Goal: Task Accomplishment & Management: Manage account settings

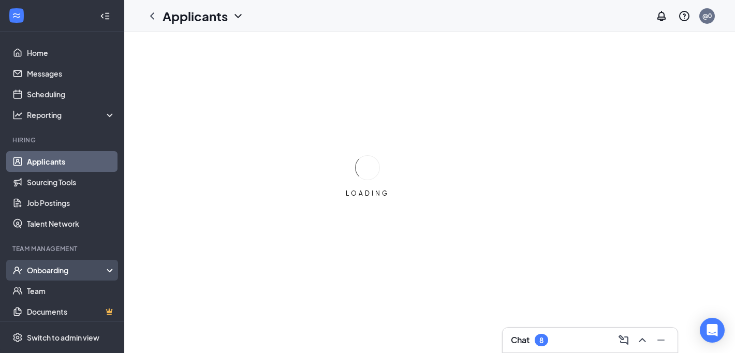
click at [48, 266] on div "Onboarding" at bounding box center [67, 270] width 80 height 10
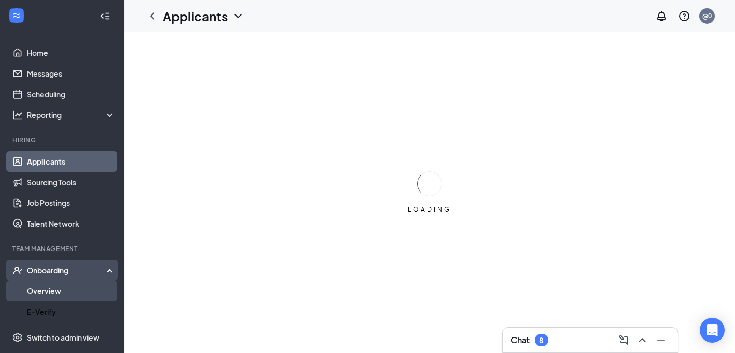
click at [41, 294] on link "Overview" at bounding box center [71, 290] width 88 height 21
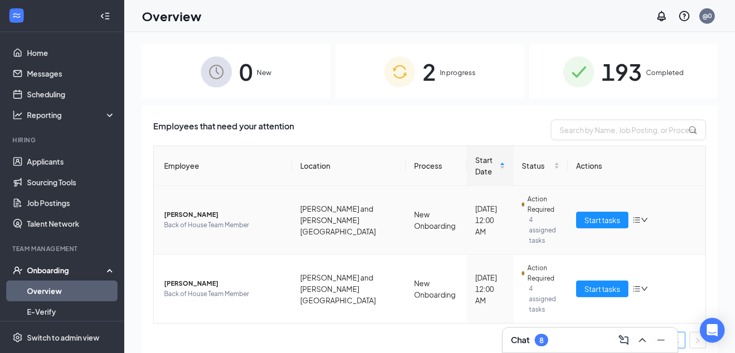
click at [577, 194] on td "Start tasks" at bounding box center [636, 220] width 138 height 69
click at [579, 212] on button "Start tasks" at bounding box center [602, 220] width 52 height 17
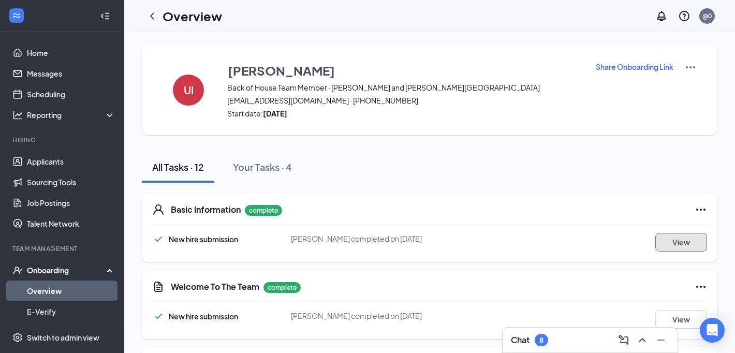
click at [665, 237] on button "View" at bounding box center [681, 242] width 52 height 19
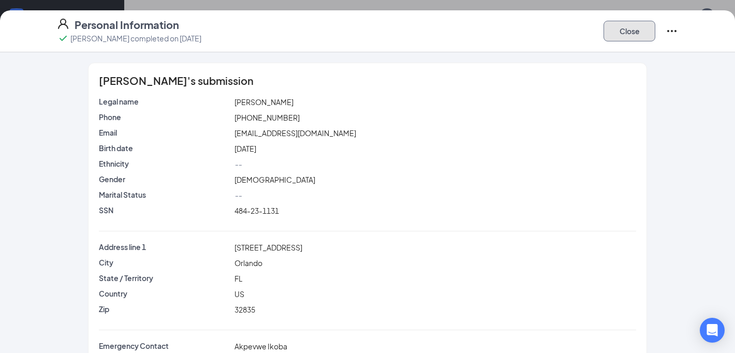
click at [621, 32] on button "Close" at bounding box center [629, 31] width 52 height 21
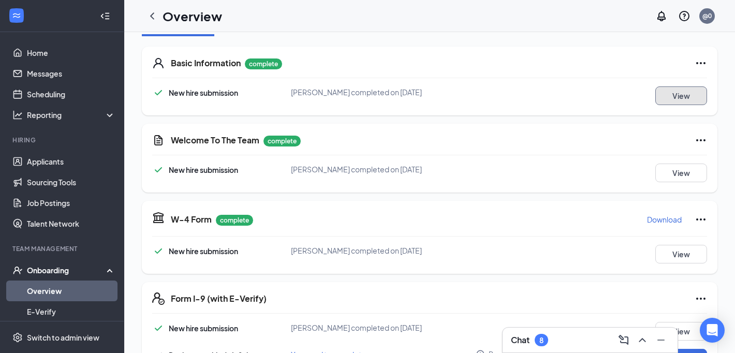
scroll to position [166, 0]
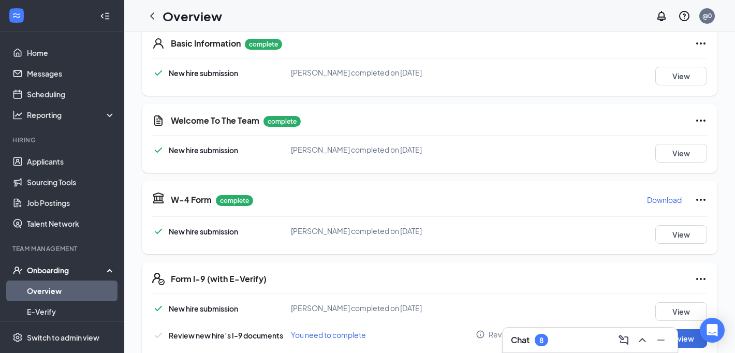
click at [691, 140] on div "Welcome To The Team complete New hire submission [PERSON_NAME] completed on [DA…" at bounding box center [429, 138] width 575 height 69
click at [678, 151] on button "View" at bounding box center [681, 153] width 52 height 19
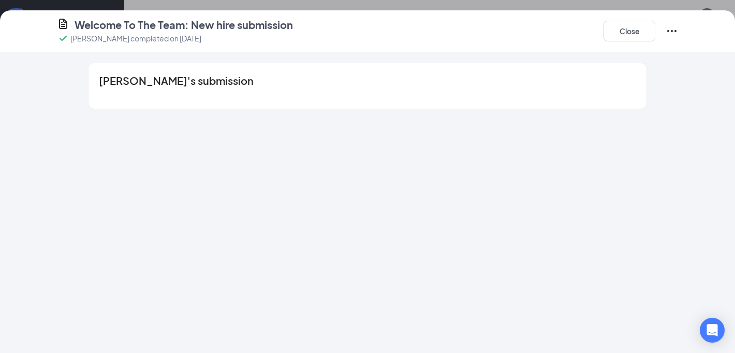
scroll to position [74, 0]
click at [622, 38] on button "Close" at bounding box center [629, 31] width 52 height 21
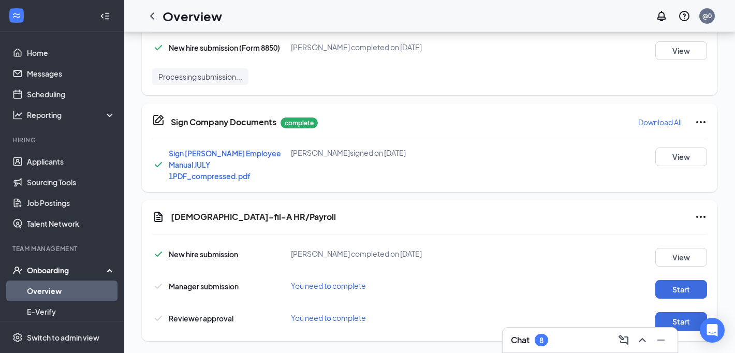
scroll to position [422, 0]
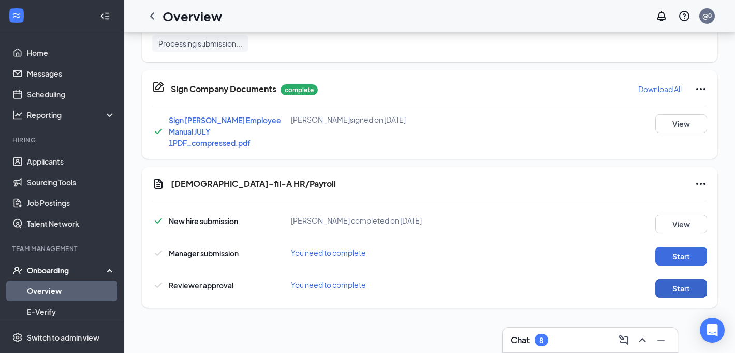
click at [672, 279] on button "Start" at bounding box center [681, 288] width 52 height 19
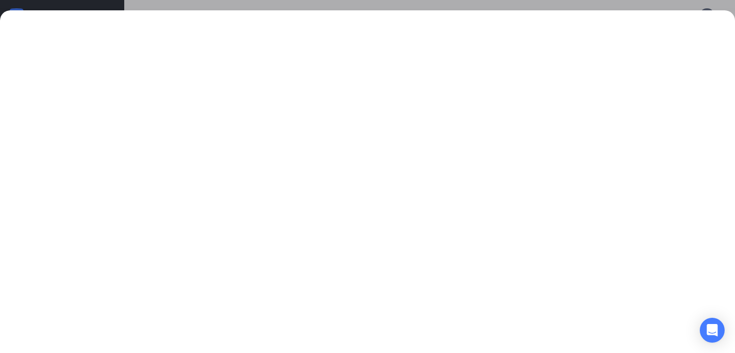
click at [563, 11] on div at bounding box center [367, 181] width 735 height 342
click at [566, 6] on div at bounding box center [367, 176] width 735 height 353
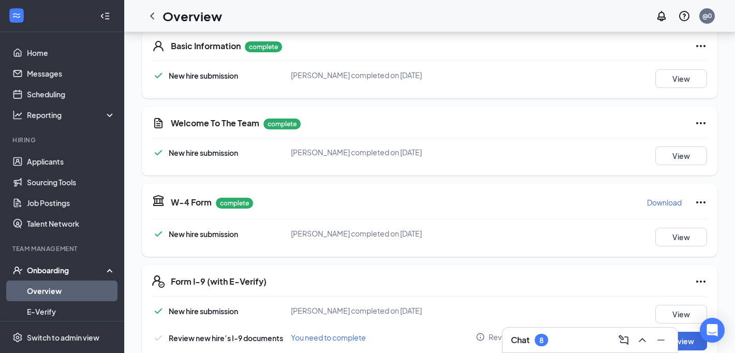
scroll to position [162, 0]
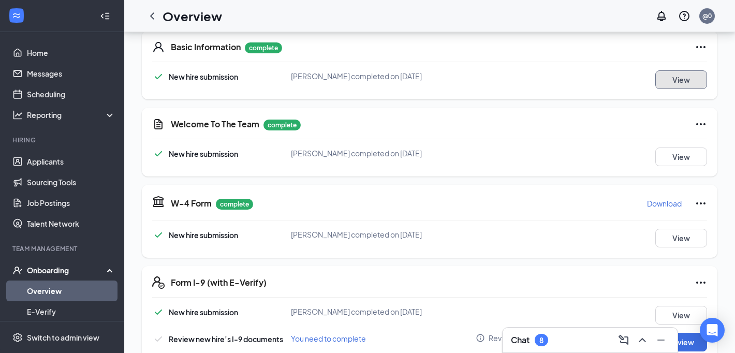
click at [696, 79] on button "View" at bounding box center [681, 79] width 52 height 19
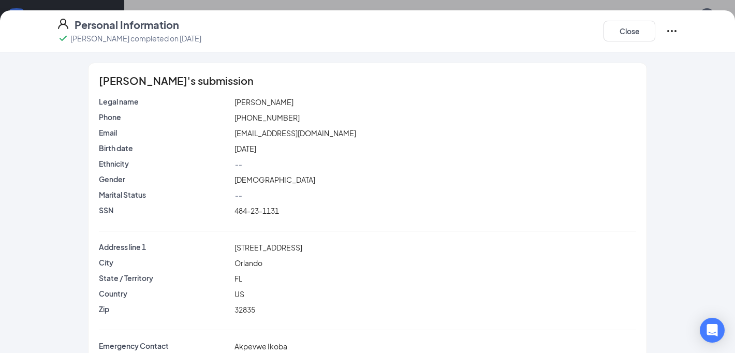
click at [181, 96] on div "[PERSON_NAME]'s submission Legal name [PERSON_NAME] Phone [PHONE_NUMBER] Email …" at bounding box center [367, 231] width 558 height 336
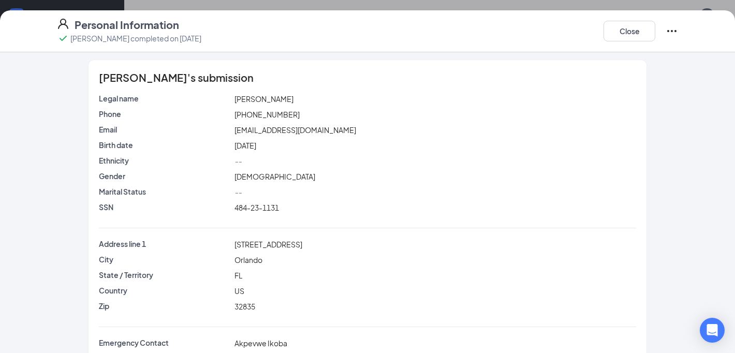
scroll to position [0, 0]
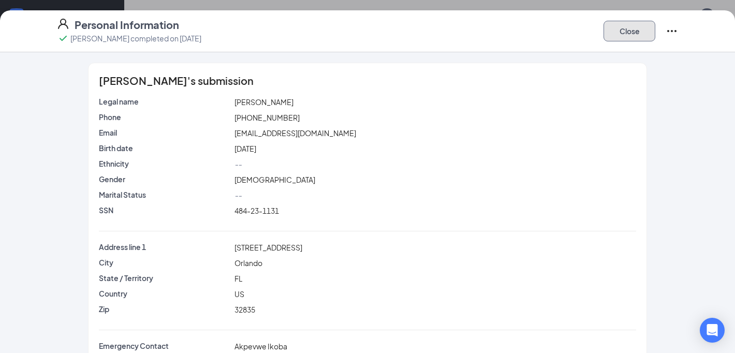
click at [622, 39] on button "Close" at bounding box center [629, 31] width 52 height 21
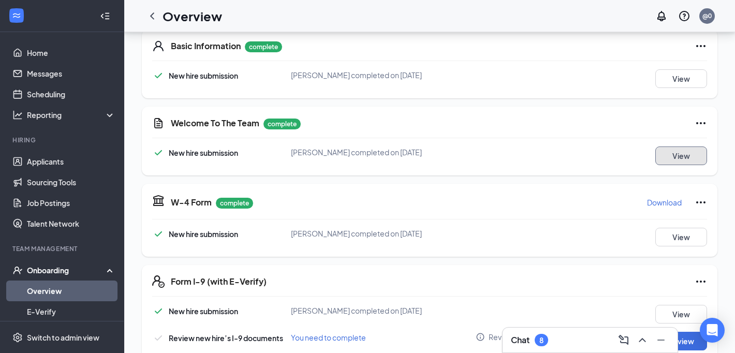
click at [677, 147] on button "View" at bounding box center [681, 155] width 52 height 19
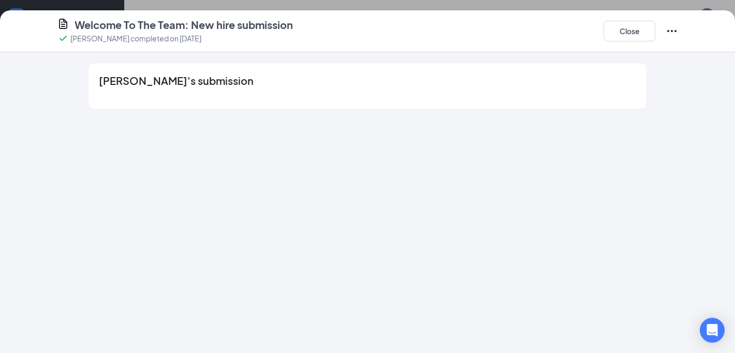
scroll to position [211, 0]
click at [308, 94] on div "[PERSON_NAME]'s submission" at bounding box center [367, 86] width 558 height 46
click at [633, 42] on div "Close" at bounding box center [640, 31] width 74 height 27
click at [629, 37] on button "Close" at bounding box center [629, 31] width 52 height 21
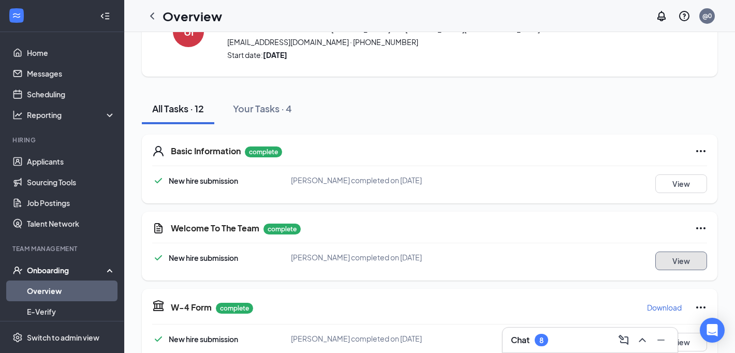
scroll to position [32, 0]
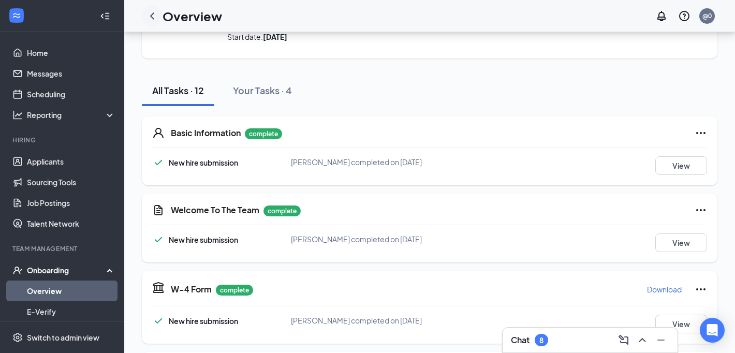
click at [151, 17] on icon "ChevronLeft" at bounding box center [152, 15] width 4 height 7
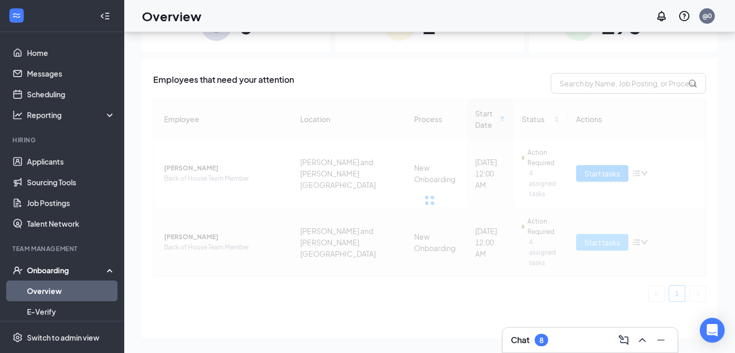
click at [589, 214] on div at bounding box center [429, 200] width 552 height 203
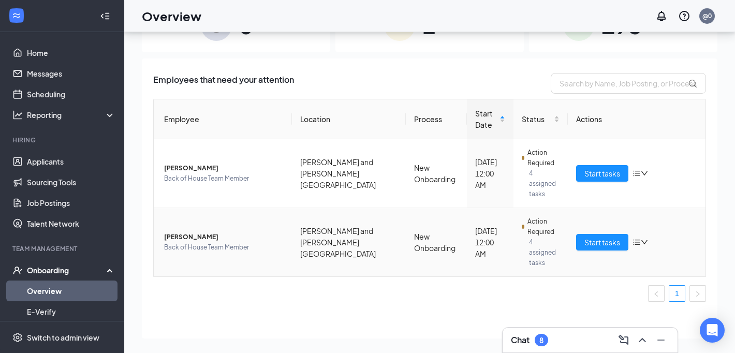
click at [584, 226] on td "Start tasks" at bounding box center [636, 242] width 138 height 68
click at [594, 236] on span "Start tasks" at bounding box center [602, 241] width 36 height 11
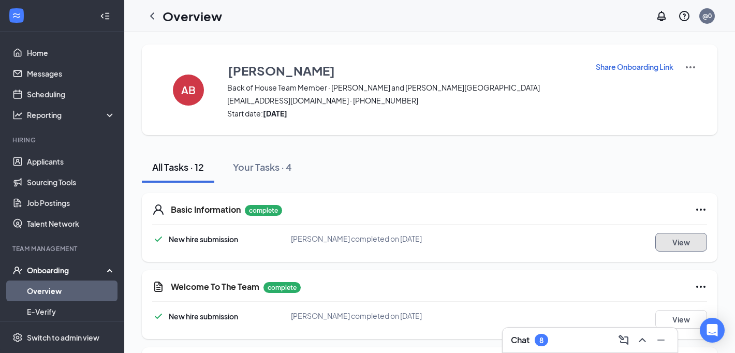
click at [683, 249] on button "View" at bounding box center [681, 242] width 52 height 19
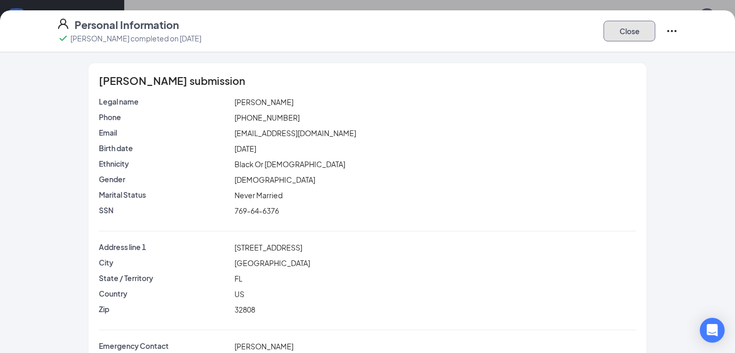
click at [630, 35] on button "Close" at bounding box center [629, 31] width 52 height 21
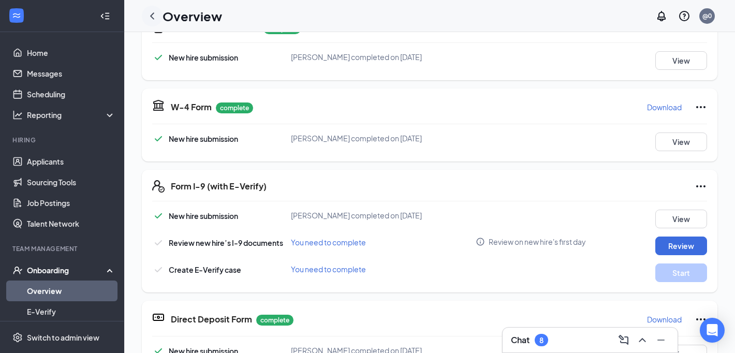
click at [160, 19] on div at bounding box center [152, 16] width 21 height 21
click at [156, 18] on icon "ChevronLeft" at bounding box center [152, 16] width 12 height 12
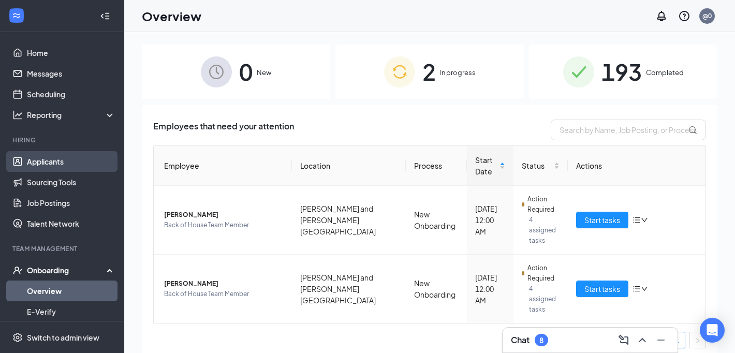
click at [69, 154] on link "Applicants" at bounding box center [71, 161] width 88 height 21
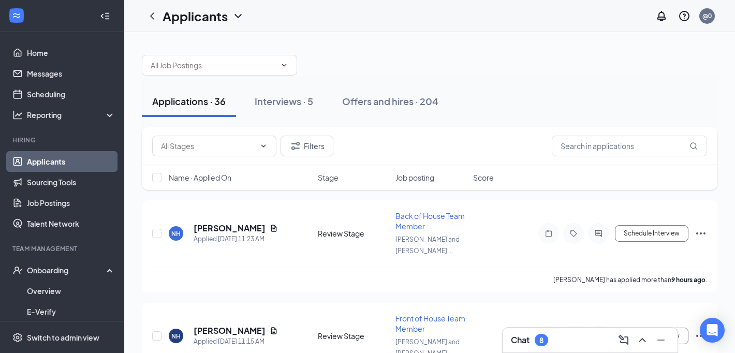
click at [207, 177] on span "Name · Applied On" at bounding box center [200, 177] width 63 height 10
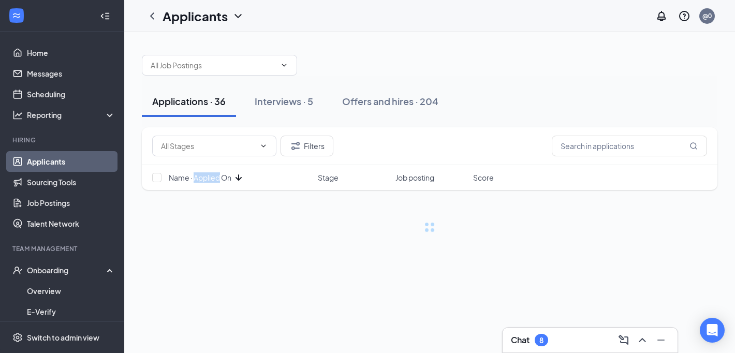
click at [207, 177] on span "Name · Applied On" at bounding box center [200, 177] width 63 height 10
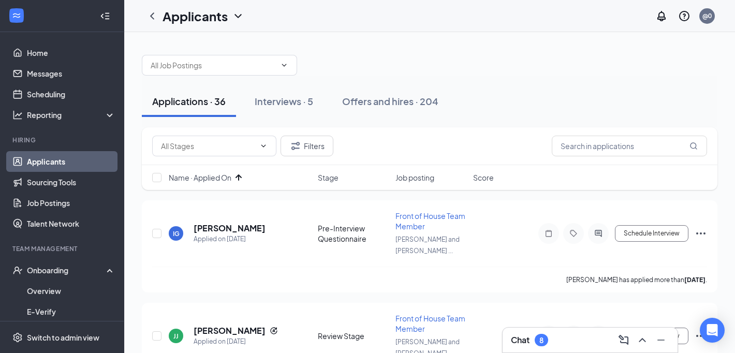
click at [520, 333] on div "Chat 8" at bounding box center [590, 340] width 158 height 17
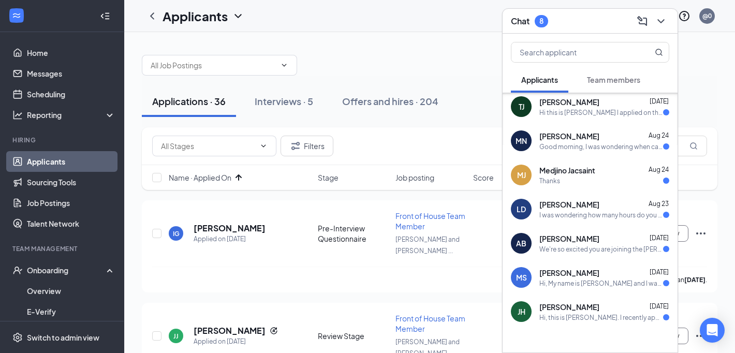
scroll to position [35, 0]
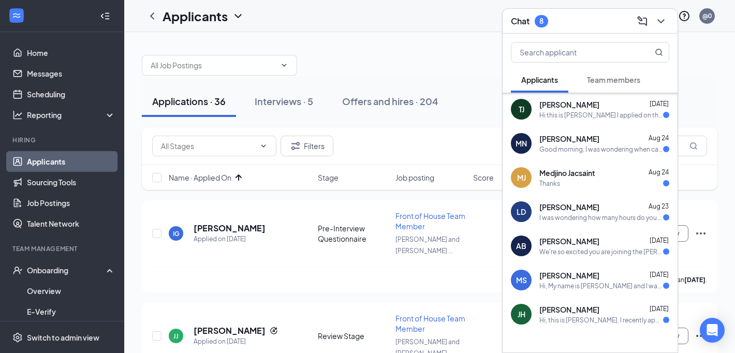
click at [618, 249] on div "We're so excited you are joining the [PERSON_NAME] and [PERSON_NAME] Road [DEMO…" at bounding box center [601, 251] width 124 height 9
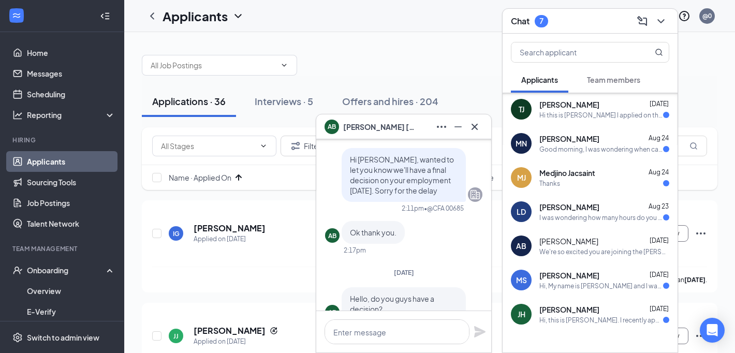
scroll to position [0, 0]
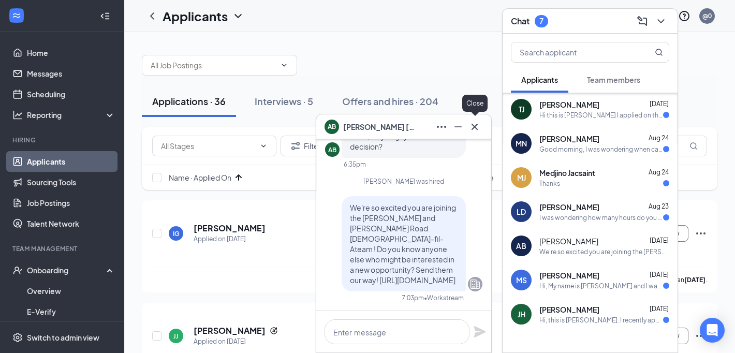
click at [474, 132] on icon "Cross" at bounding box center [474, 127] width 12 height 12
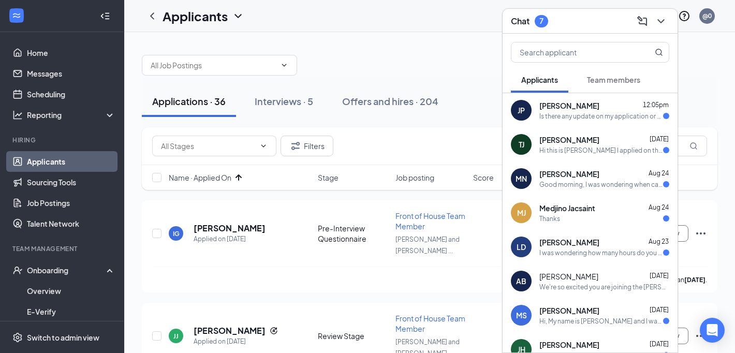
click at [605, 243] on div "[PERSON_NAME] [DATE]" at bounding box center [604, 242] width 130 height 10
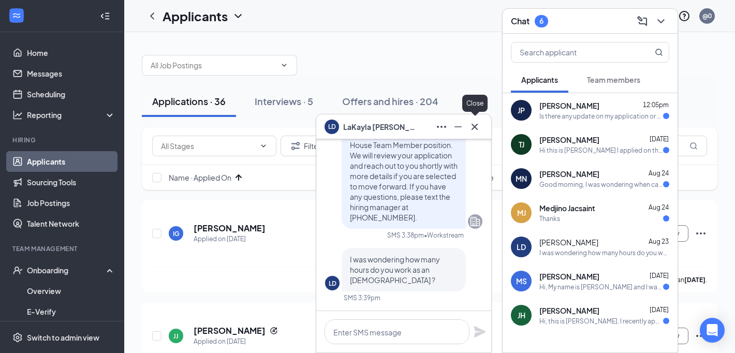
click at [480, 126] on icon "Cross" at bounding box center [474, 127] width 12 height 12
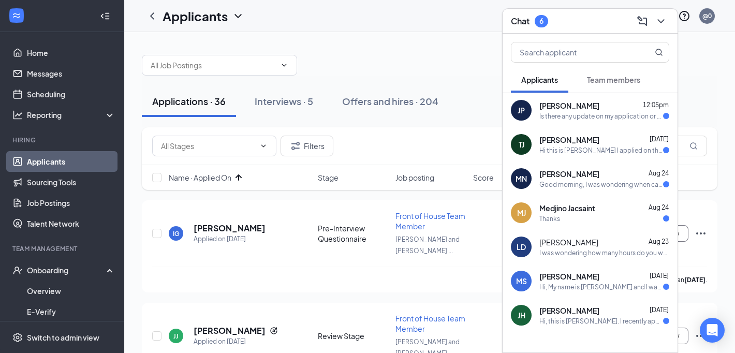
click at [472, 82] on div "Applications · 36 Interviews · 5 Offers and hires · 204" at bounding box center [429, 102] width 575 height 52
click at [663, 17] on icon "ChevronDown" at bounding box center [660, 21] width 12 height 12
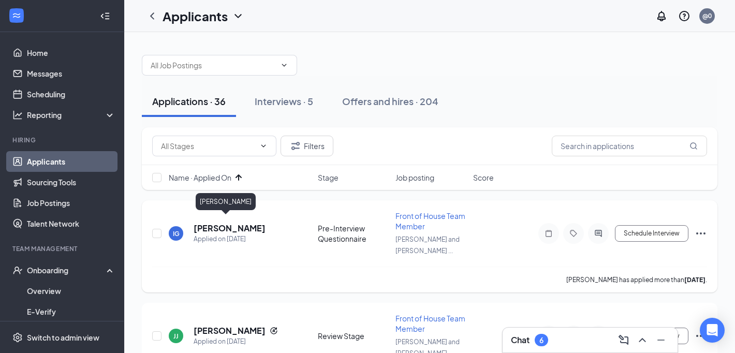
click at [210, 222] on h5 "[PERSON_NAME]" at bounding box center [229, 227] width 72 height 11
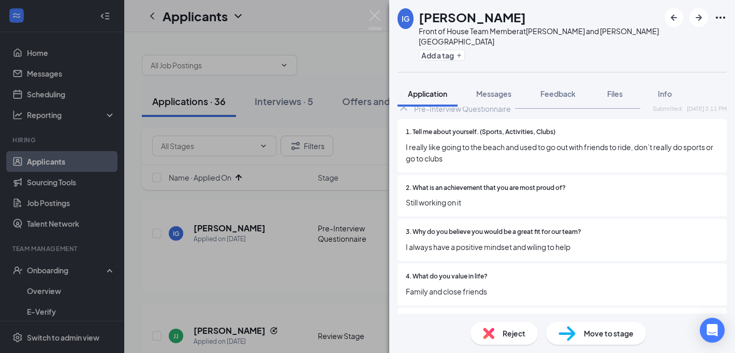
scroll to position [843, 0]
drag, startPoint x: 415, startPoint y: 168, endPoint x: 488, endPoint y: 188, distance: 75.5
click at [488, 188] on div "2. What is an achievement that you are most proud of? Still working on it" at bounding box center [562, 196] width 312 height 25
click at [480, 197] on span "Still working on it" at bounding box center [562, 202] width 312 height 11
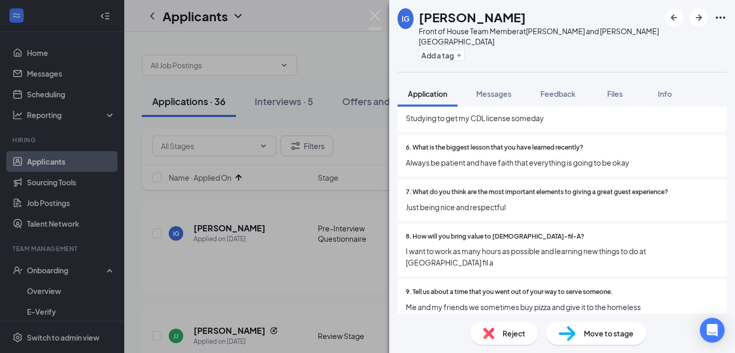
scroll to position [1084, 0]
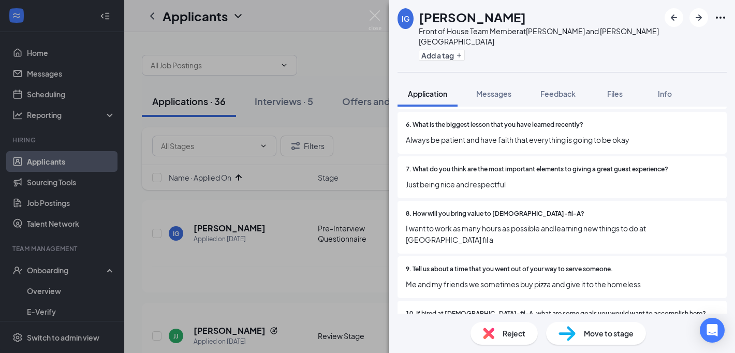
click at [504, 332] on span "Reject" at bounding box center [513, 332] width 23 height 11
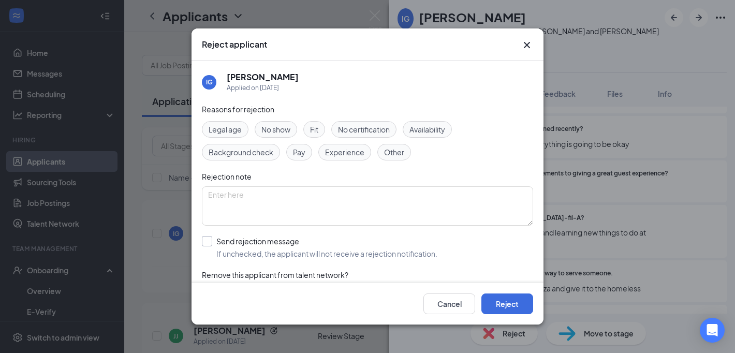
click at [309, 249] on input "Send rejection message If unchecked, the applicant will not receive a rejection…" at bounding box center [319, 247] width 235 height 23
checkbox input "true"
click at [498, 306] on button "Reject" at bounding box center [507, 303] width 52 height 21
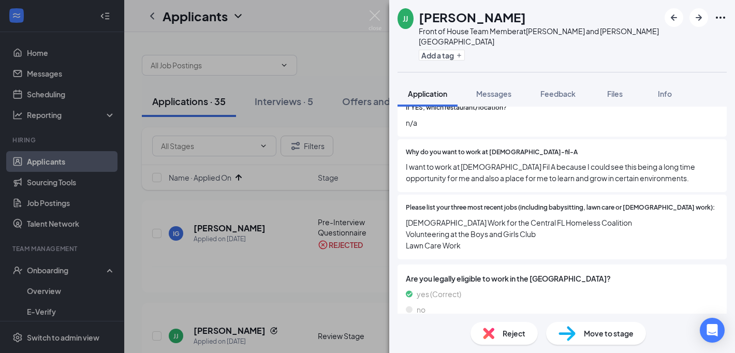
scroll to position [476, 0]
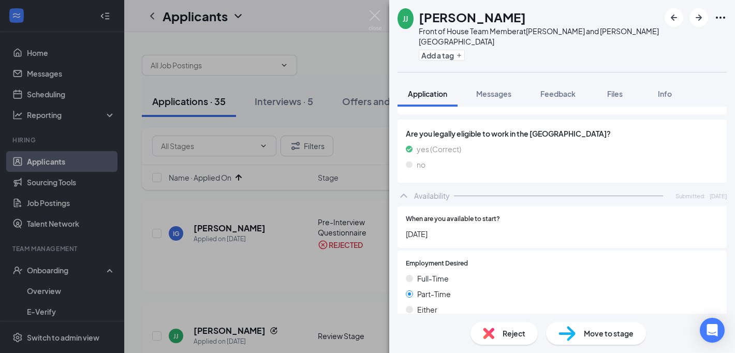
click at [503, 330] on span "Reject" at bounding box center [513, 332] width 23 height 11
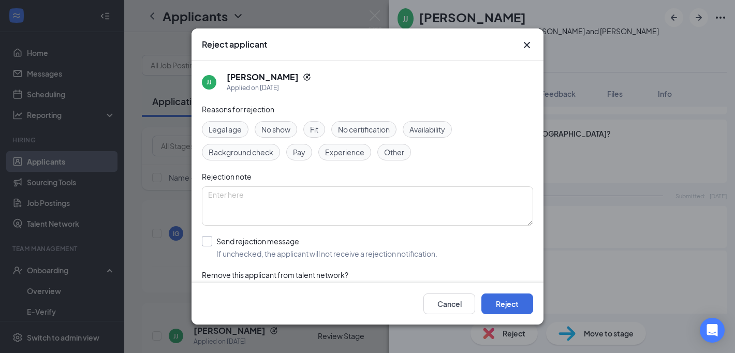
drag, startPoint x: 313, startPoint y: 249, endPoint x: 325, endPoint y: 256, distance: 13.9
click at [313, 249] on input "Send rejection message If unchecked, the applicant will not receive a rejection…" at bounding box center [319, 247] width 235 height 23
checkbox input "true"
click at [486, 304] on button "Reject" at bounding box center [507, 303] width 52 height 21
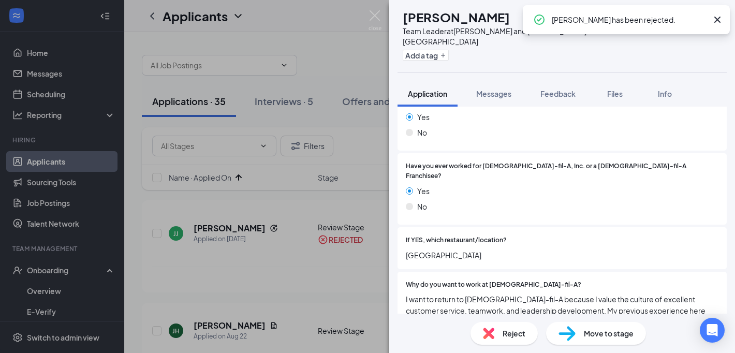
scroll to position [178, 0]
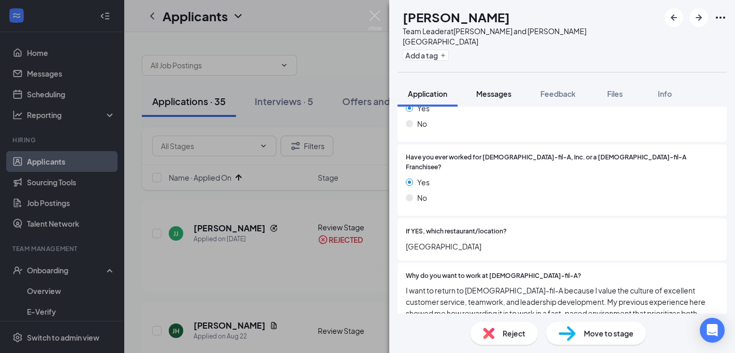
click at [476, 84] on button "Messages" at bounding box center [494, 94] width 56 height 26
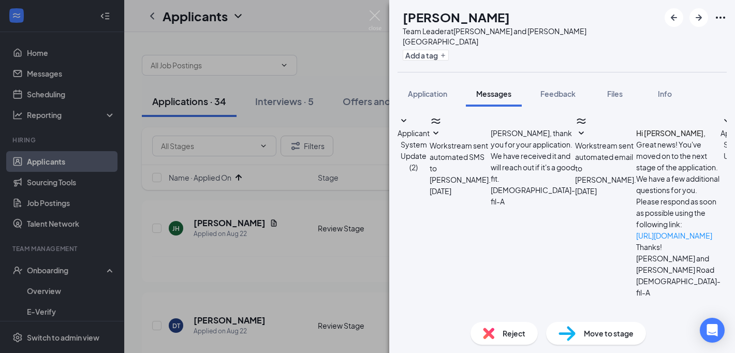
scroll to position [253, 0]
click at [416, 89] on span "Application" at bounding box center [427, 93] width 39 height 9
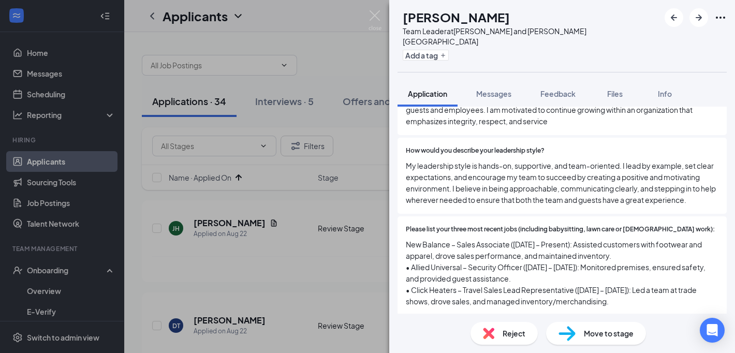
scroll to position [395, 0]
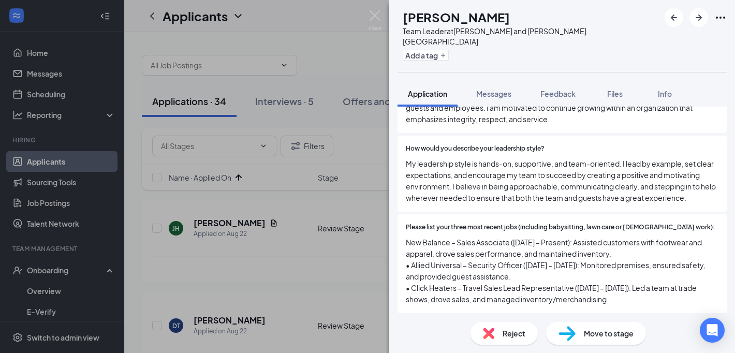
click at [572, 341] on div "Move to stage" at bounding box center [596, 333] width 100 height 23
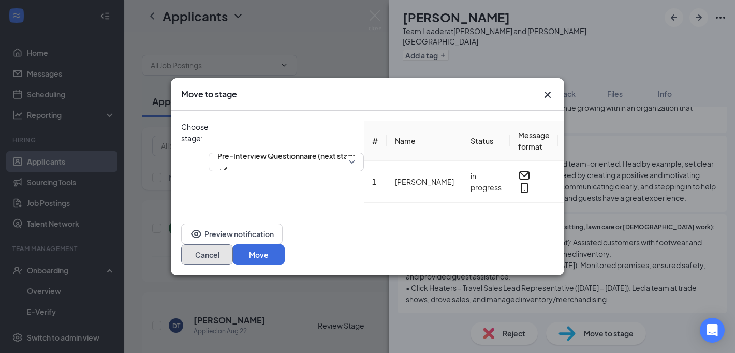
click at [233, 247] on button "Cancel" at bounding box center [207, 254] width 52 height 21
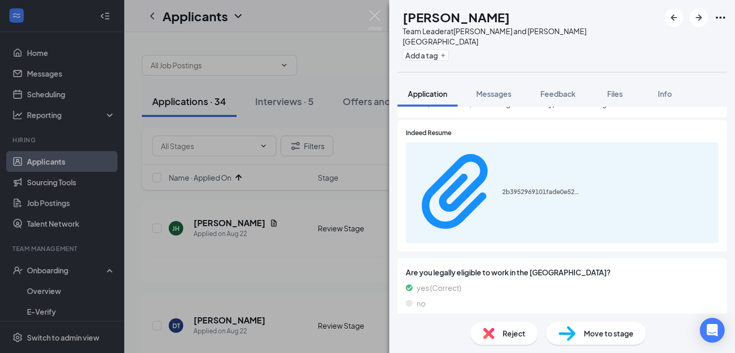
scroll to position [593, 0]
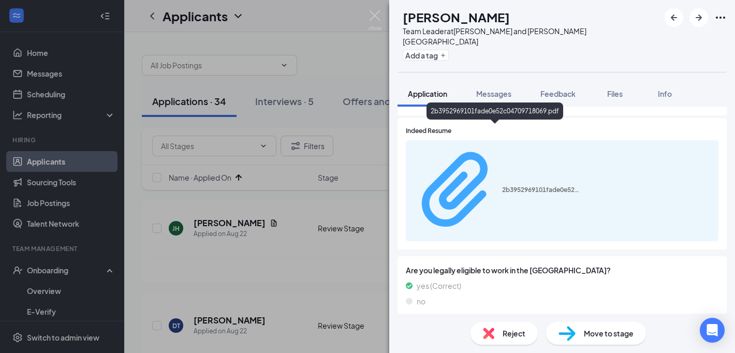
click at [502, 186] on div "2b3952969101fade0e52c04709718069.pdf" at bounding box center [541, 190] width 78 height 8
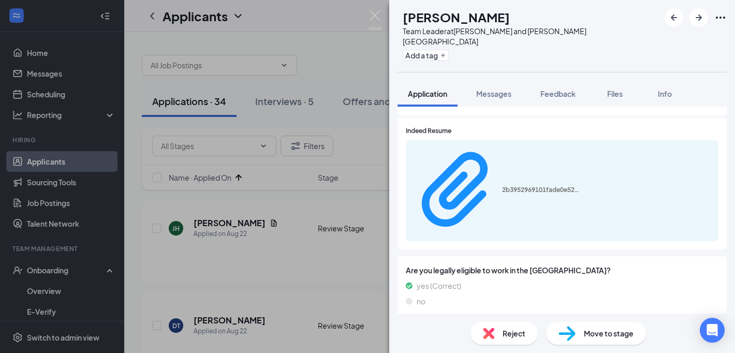
click at [572, 334] on img at bounding box center [566, 333] width 17 height 15
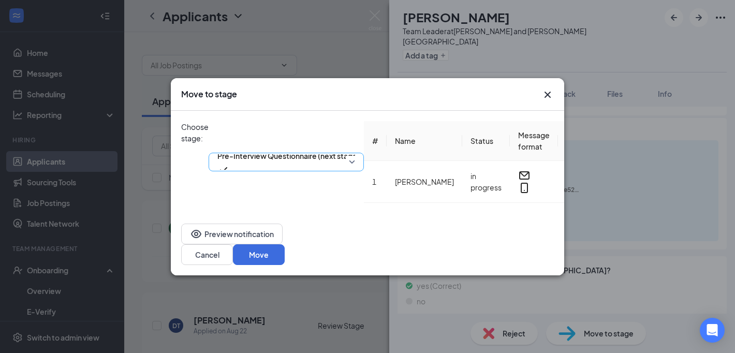
click at [314, 148] on span "Pre-Interview Questionnaire (next stage)" at bounding box center [288, 156] width 142 height 16
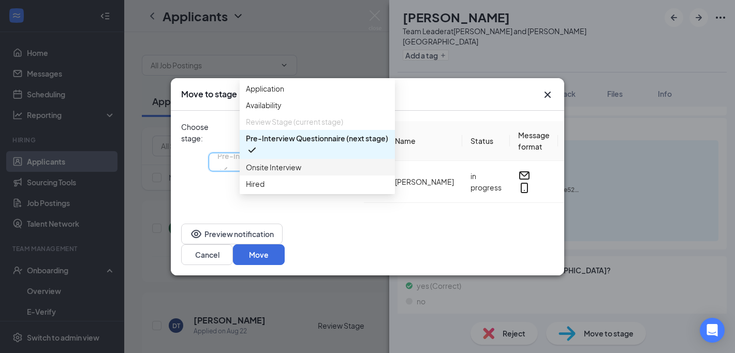
click at [292, 173] on span "Onsite Interview" at bounding box center [273, 166] width 55 height 11
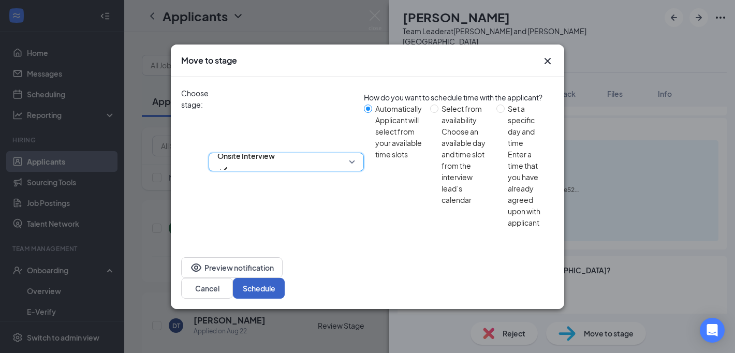
click at [285, 278] on button "Schedule" at bounding box center [259, 288] width 52 height 21
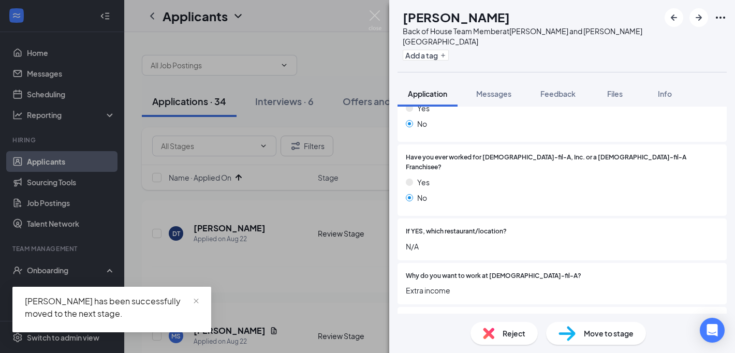
scroll to position [274, 0]
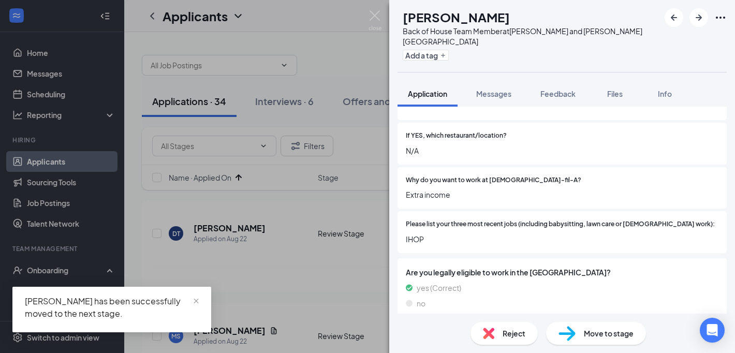
click at [483, 331] on img at bounding box center [488, 332] width 11 height 11
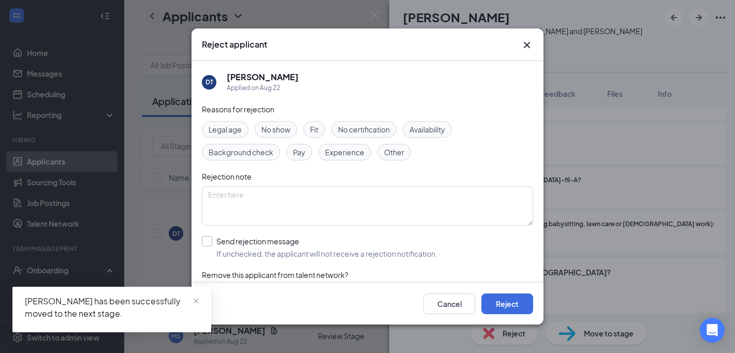
click at [280, 237] on input "Send rejection message If unchecked, the applicant will not receive a rejection…" at bounding box center [319, 247] width 235 height 23
checkbox input "true"
click at [492, 301] on button "Reject" at bounding box center [507, 303] width 52 height 21
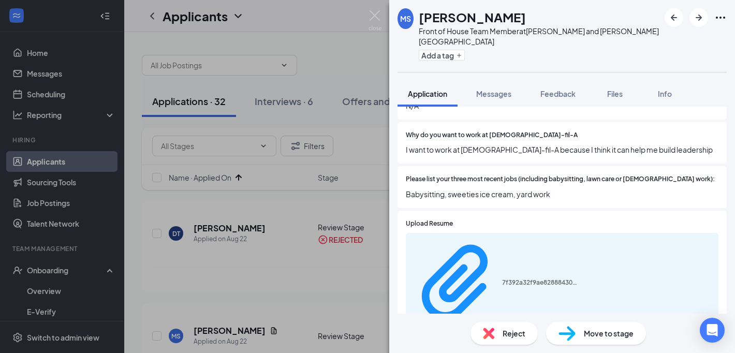
scroll to position [320, 0]
click at [497, 340] on div "Reject" at bounding box center [503, 333] width 67 height 23
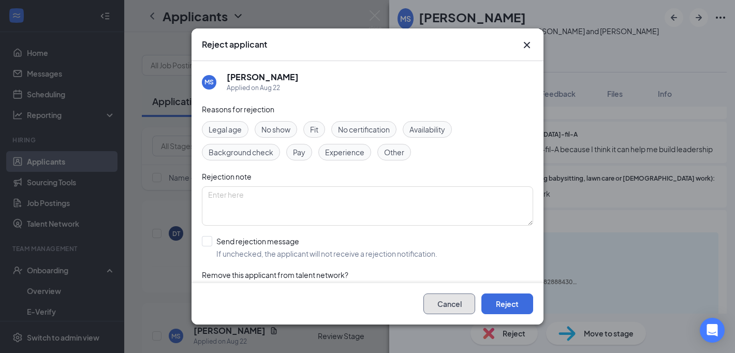
click at [450, 305] on button "Cancel" at bounding box center [449, 303] width 52 height 21
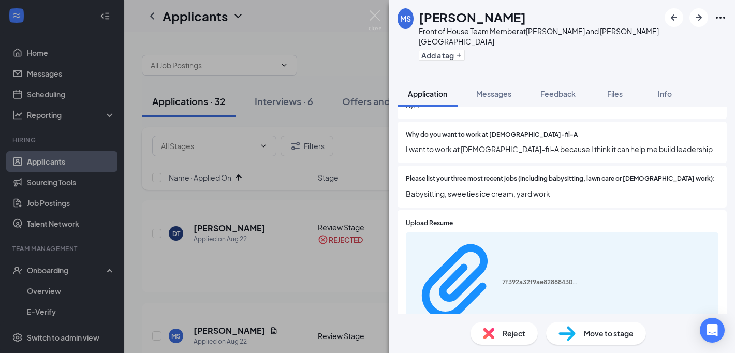
click at [481, 232] on div "7f392a32f9ae82888430af8692bfe7f1.pdf" at bounding box center [562, 282] width 312 height 101
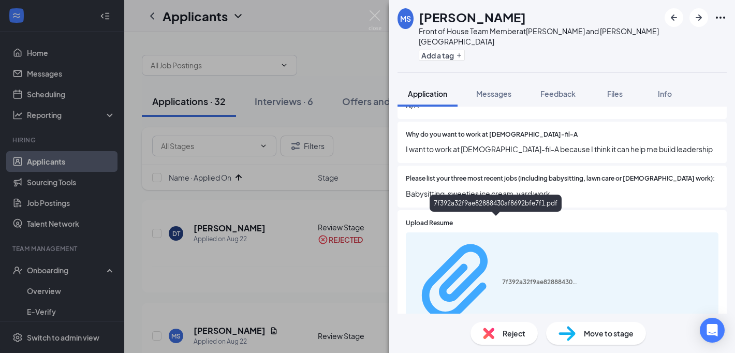
click at [502, 278] on div "7f392a32f9ae82888430af8692bfe7f1.pdf" at bounding box center [541, 282] width 78 height 8
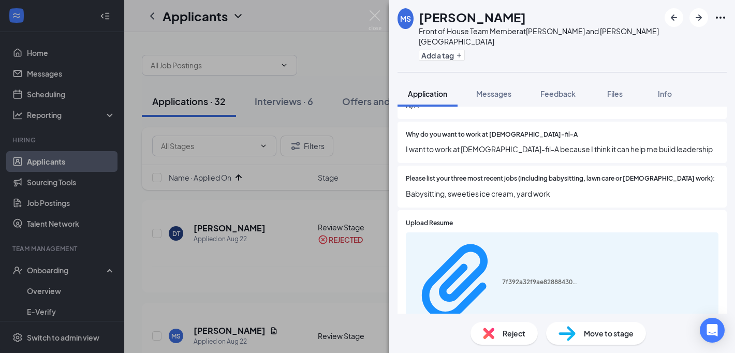
click at [497, 329] on div "Reject" at bounding box center [503, 333] width 67 height 23
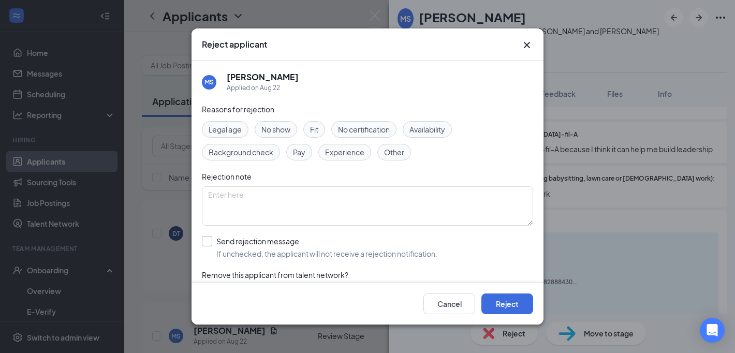
click at [265, 246] on input "Send rejection message If unchecked, the applicant will not receive a rejection…" at bounding box center [319, 247] width 235 height 23
checkbox input "true"
click at [503, 304] on button "Reject" at bounding box center [507, 303] width 52 height 21
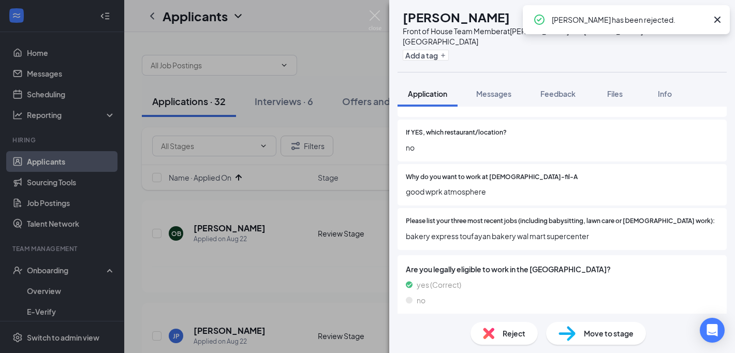
scroll to position [279, 0]
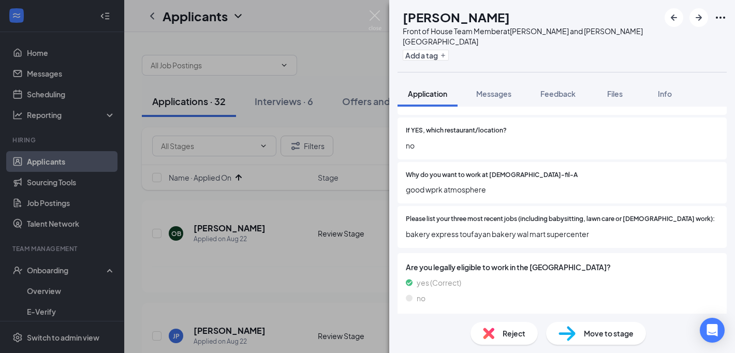
click at [497, 324] on div "Reject" at bounding box center [503, 333] width 67 height 23
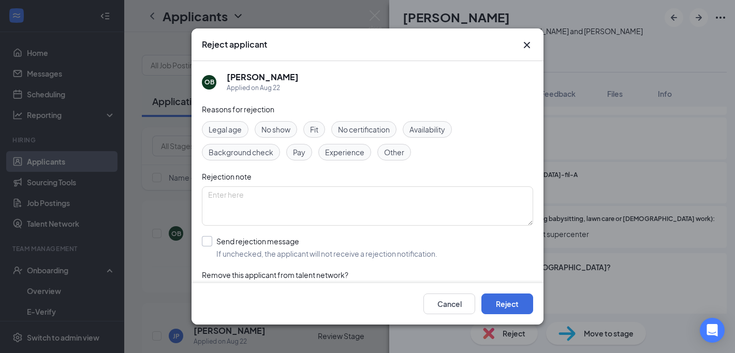
click at [238, 255] on input "Send rejection message If unchecked, the applicant will not receive a rejection…" at bounding box center [319, 247] width 235 height 23
checkbox input "true"
click at [513, 307] on button "Reject" at bounding box center [507, 303] width 52 height 21
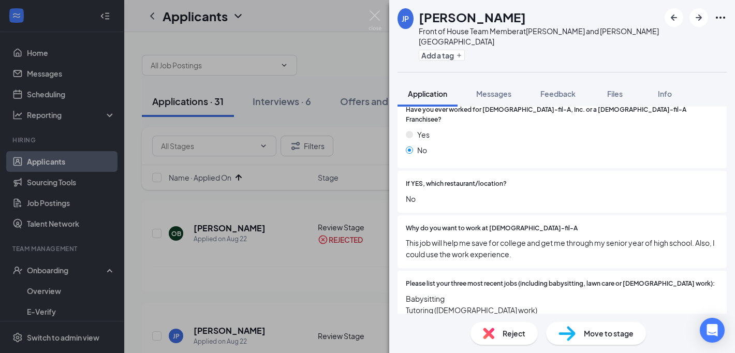
scroll to position [271, 0]
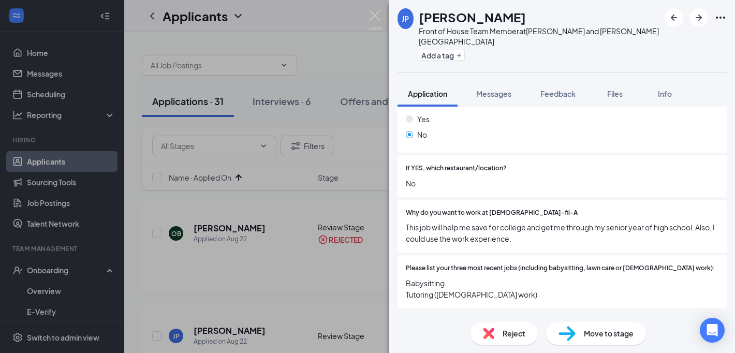
click at [490, 328] on img at bounding box center [488, 332] width 11 height 11
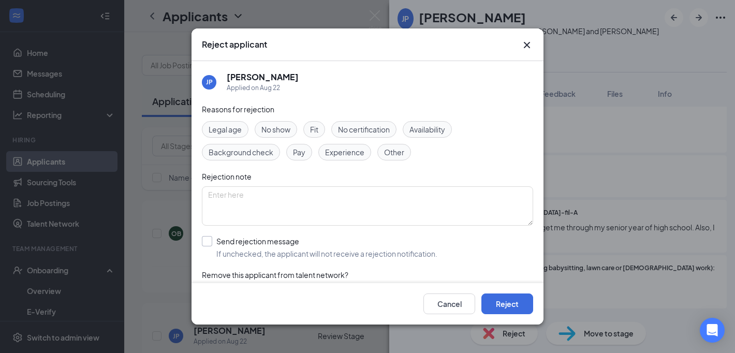
click at [270, 237] on input "Send rejection message If unchecked, the applicant will not receive a rejection…" at bounding box center [319, 247] width 235 height 23
checkbox input "true"
click at [497, 300] on button "Reject" at bounding box center [507, 303] width 52 height 21
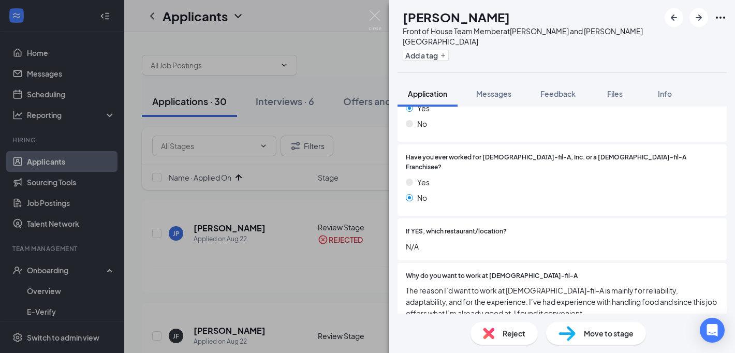
scroll to position [223, 0]
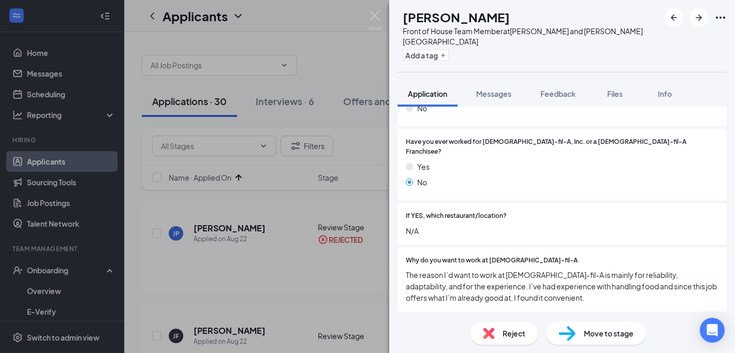
click at [507, 341] on div "Reject" at bounding box center [503, 333] width 67 height 23
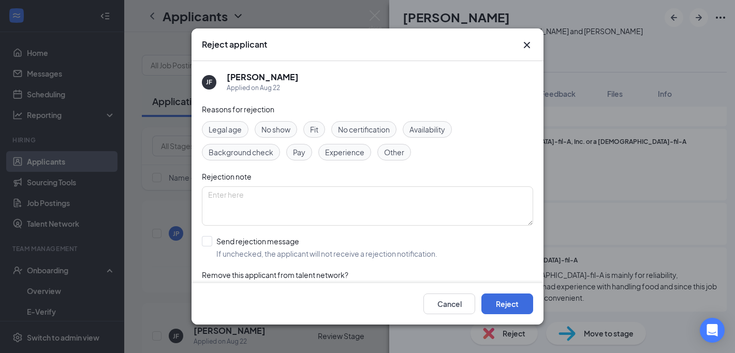
click at [242, 263] on div "Reasons for rejection Legal age No show Fit No certification Availability Backg…" at bounding box center [367, 207] width 331 height 208
click at [246, 250] on input "Send rejection message If unchecked, the applicant will not receive a rejection…" at bounding box center [319, 247] width 235 height 23
checkbox input "true"
click at [514, 304] on button "Reject" at bounding box center [507, 303] width 52 height 21
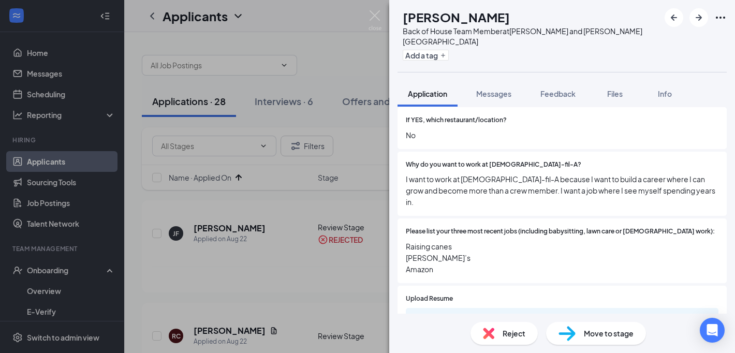
scroll to position [327, 0]
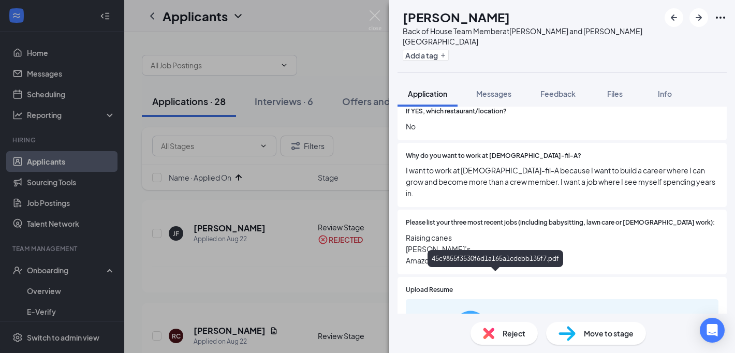
click at [506, 345] on div "45c9855f3530f6d1a165a1cdebb135f7.pdf" at bounding box center [541, 349] width 78 height 8
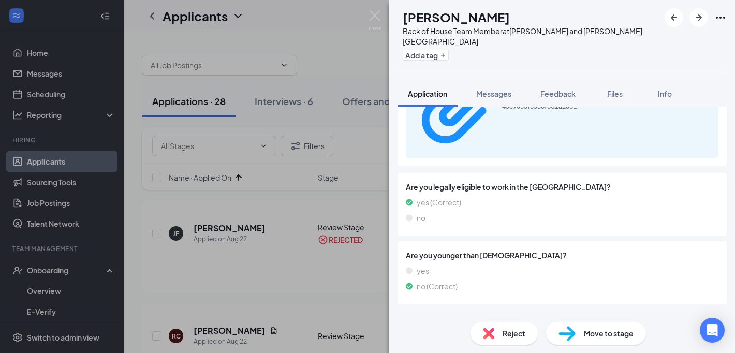
scroll to position [599, 0]
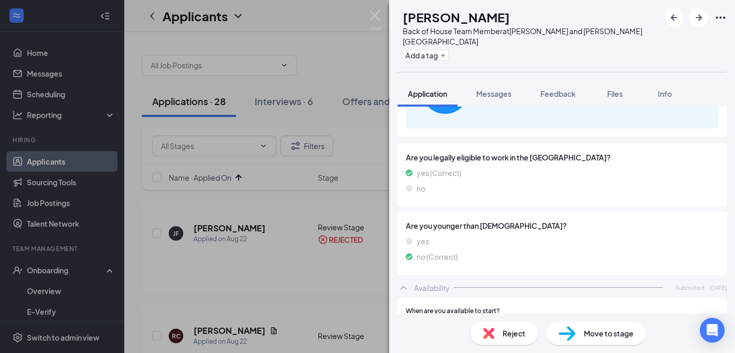
click at [496, 331] on div "Reject" at bounding box center [503, 333] width 67 height 23
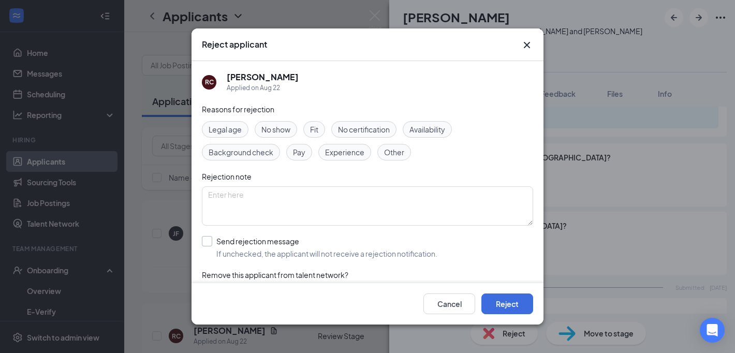
click at [320, 241] on input "Send rejection message If unchecked, the applicant will not receive a rejection…" at bounding box center [319, 247] width 235 height 23
checkbox input "true"
click at [479, 302] on div "Cancel Reject" at bounding box center [478, 303] width 110 height 21
click at [484, 300] on button "Reject" at bounding box center [507, 303] width 52 height 21
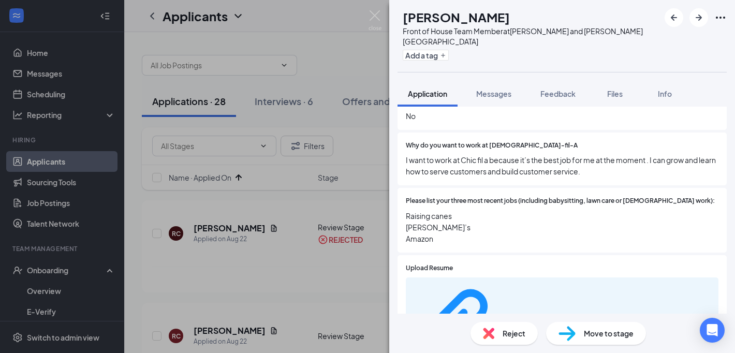
scroll to position [353, 0]
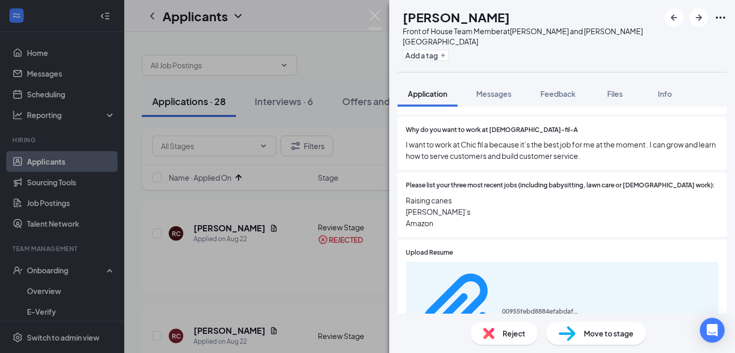
click at [492, 326] on div "Reject" at bounding box center [503, 333] width 67 height 23
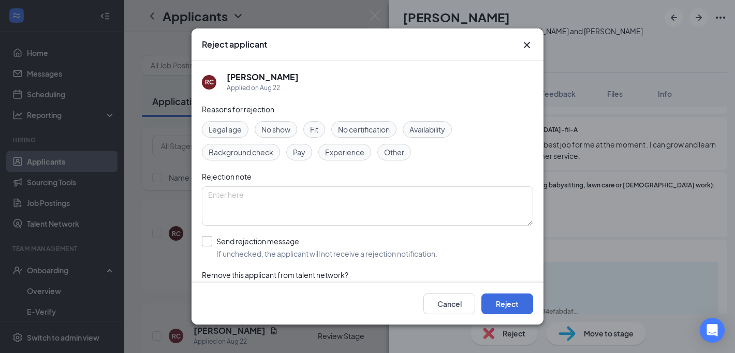
click at [270, 245] on input "Send rejection message If unchecked, the applicant will not receive a rejection…" at bounding box center [319, 247] width 235 height 23
checkbox input "true"
click at [519, 300] on button "Reject" at bounding box center [507, 303] width 52 height 21
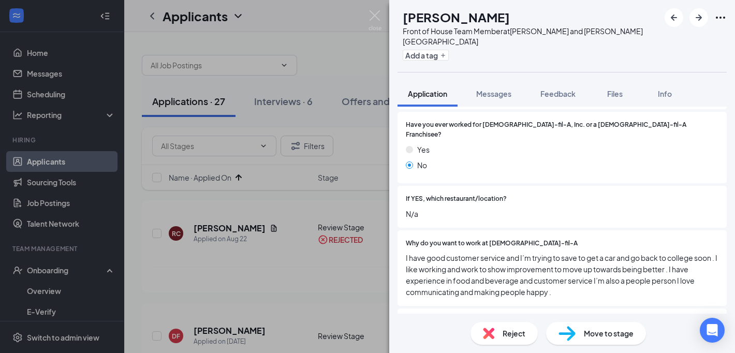
scroll to position [262, 0]
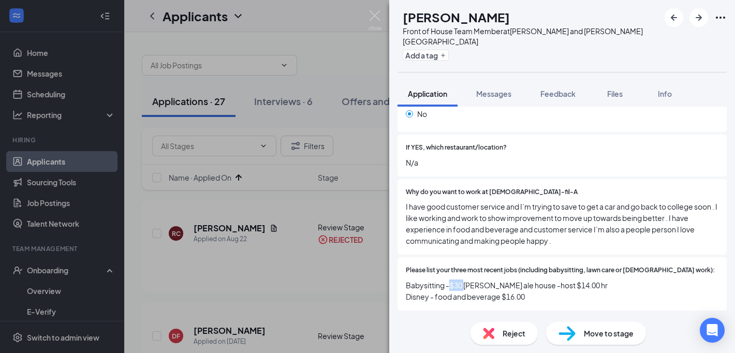
drag, startPoint x: 450, startPoint y: 265, endPoint x: 466, endPoint y: 265, distance: 15.5
click at [466, 279] on span "Babysitting -$30 [PERSON_NAME] ale house -host $14.00 hr Disney - food and beve…" at bounding box center [562, 290] width 312 height 23
click at [472, 279] on span "Babysitting -$30 [PERSON_NAME] ale house -host $14.00 hr Disney - food and beve…" at bounding box center [562, 290] width 312 height 23
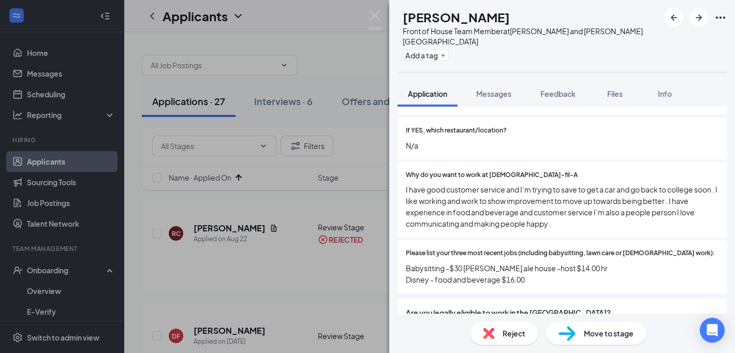
scroll to position [280, 0]
drag, startPoint x: 453, startPoint y: 244, endPoint x: 497, endPoint y: 244, distance: 44.5
click at [497, 262] on span "Babysitting -$30 [PERSON_NAME] ale house -host $14.00 hr Disney - food and beve…" at bounding box center [562, 273] width 312 height 23
click at [483, 262] on span "Babysitting -$30 [PERSON_NAME] ale house -host $14.00 hr Disney - food and beve…" at bounding box center [562, 273] width 312 height 23
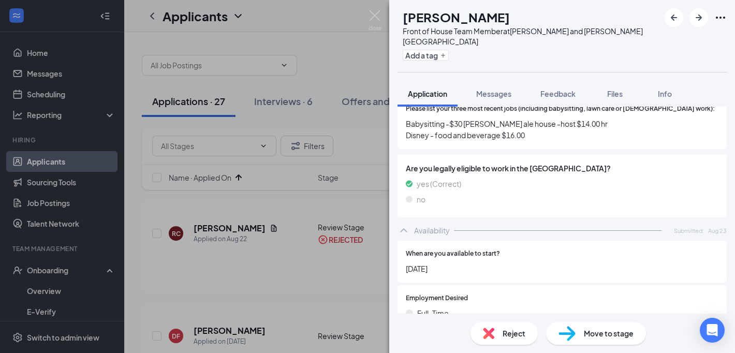
scroll to position [417, 0]
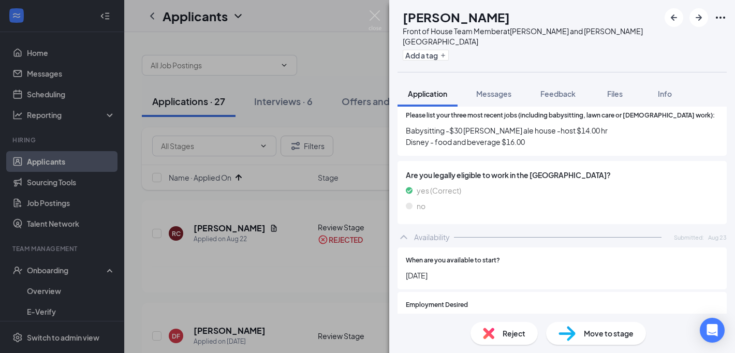
click at [497, 341] on div "Reject" at bounding box center [503, 333] width 67 height 23
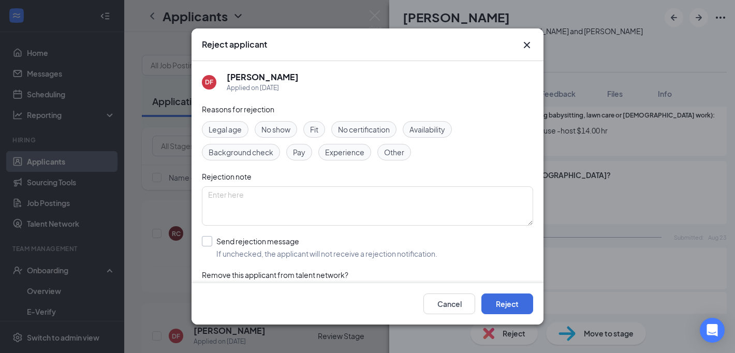
click at [323, 240] on input "Send rejection message If unchecked, the applicant will not receive a rejection…" at bounding box center [319, 247] width 235 height 23
checkbox input "true"
click at [511, 304] on button "Reject" at bounding box center [507, 303] width 52 height 21
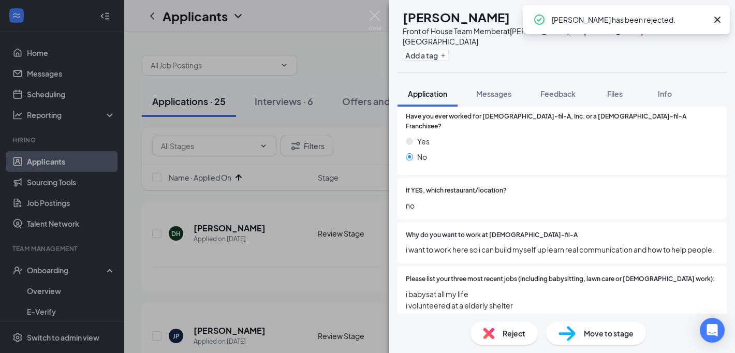
scroll to position [280, 0]
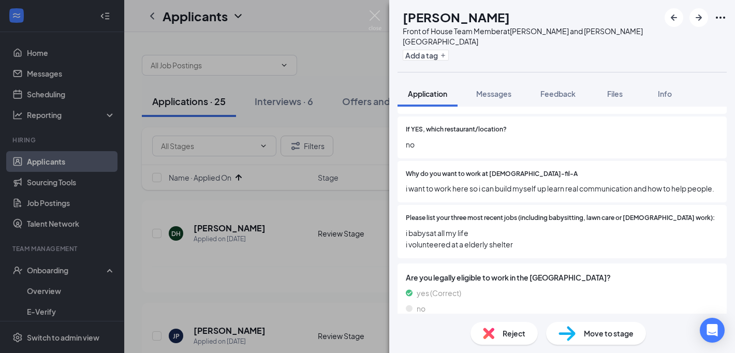
click at [501, 330] on div "Reject" at bounding box center [503, 333] width 67 height 23
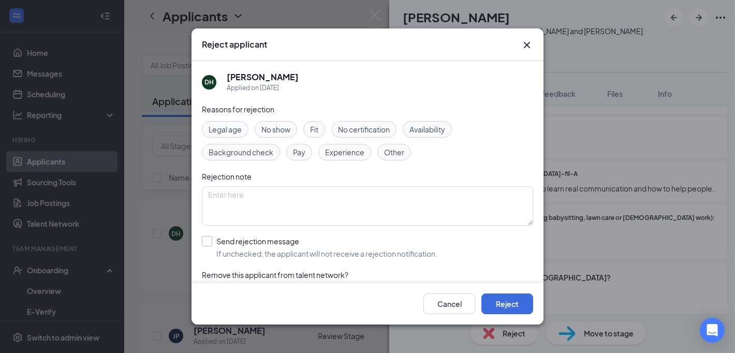
click at [265, 246] on input "Send rejection message If unchecked, the applicant will not receive a rejection…" at bounding box center [319, 247] width 235 height 23
checkbox input "true"
click at [510, 303] on button "Reject" at bounding box center [507, 303] width 52 height 21
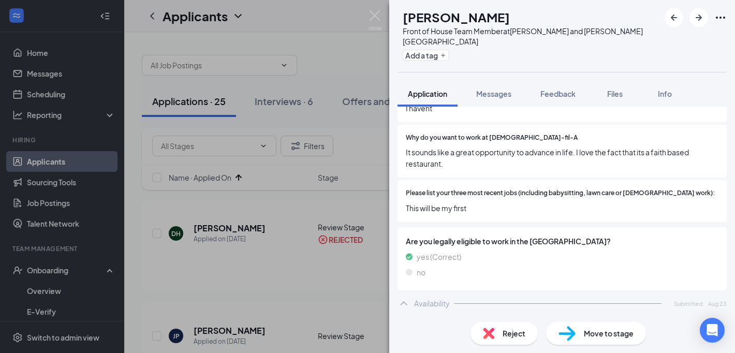
scroll to position [347, 0]
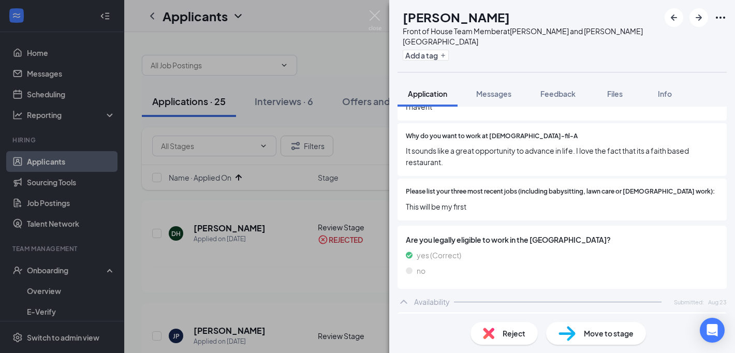
click at [487, 334] on img at bounding box center [488, 332] width 11 height 11
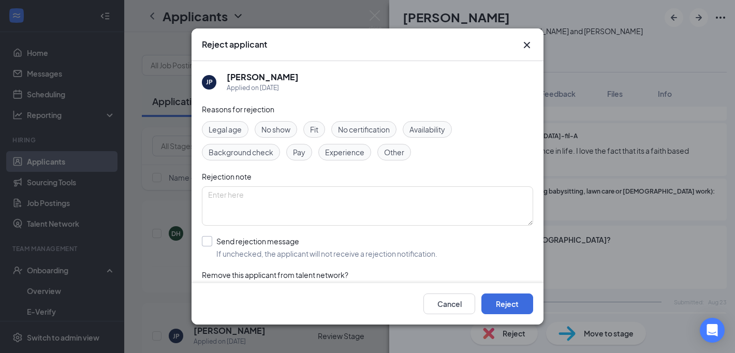
click at [294, 245] on input "Send rejection message If unchecked, the applicant will not receive a rejection…" at bounding box center [319, 247] width 235 height 23
checkbox input "true"
click at [491, 311] on button "Reject" at bounding box center [507, 303] width 52 height 21
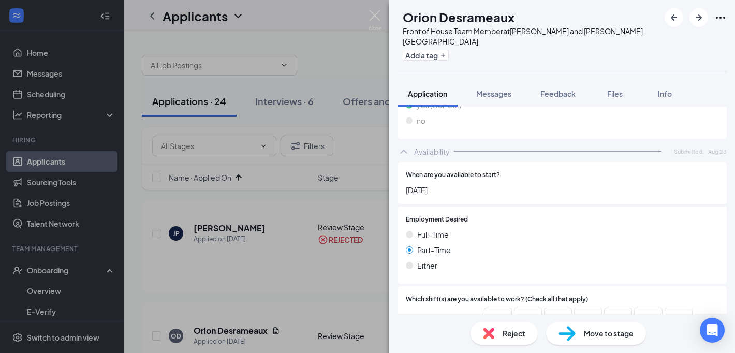
scroll to position [751, 0]
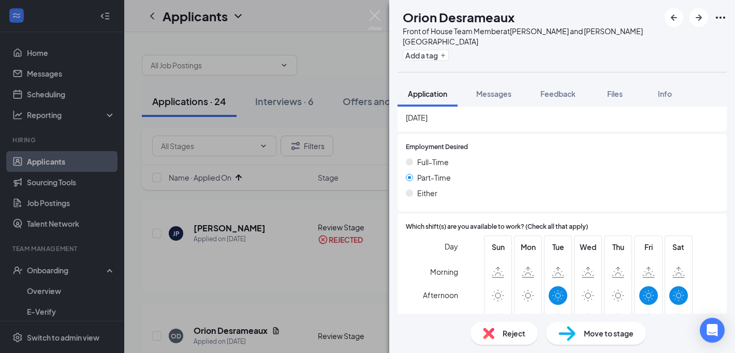
click at [591, 337] on span "Move to stage" at bounding box center [609, 332] width 50 height 11
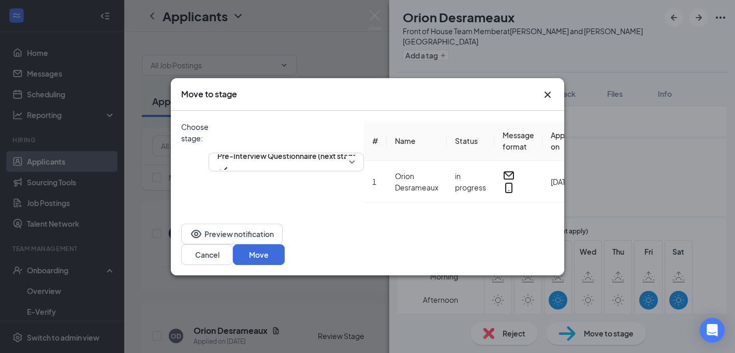
click at [475, 237] on div "Preview notification Cancel Move" at bounding box center [367, 244] width 393 height 62
click at [233, 254] on button "Cancel" at bounding box center [207, 254] width 52 height 21
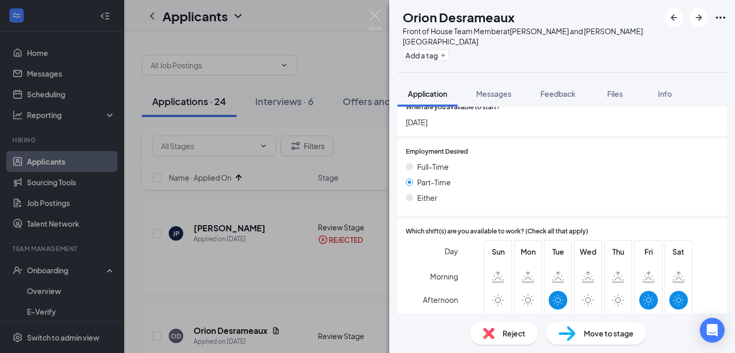
click at [508, 327] on div "Reject" at bounding box center [503, 333] width 67 height 23
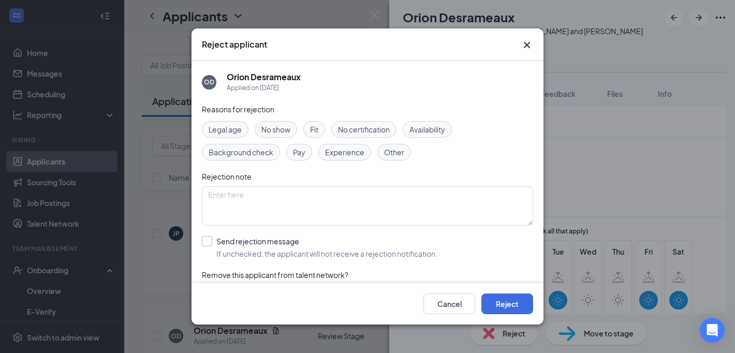
click at [237, 241] on input "Send rejection message If unchecked, the applicant will not receive a rejection…" at bounding box center [319, 247] width 235 height 23
checkbox input "true"
click at [515, 304] on button "Reject" at bounding box center [507, 303] width 52 height 21
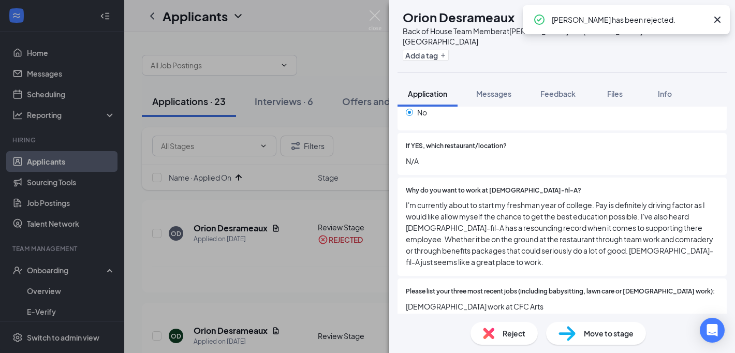
scroll to position [322, 0]
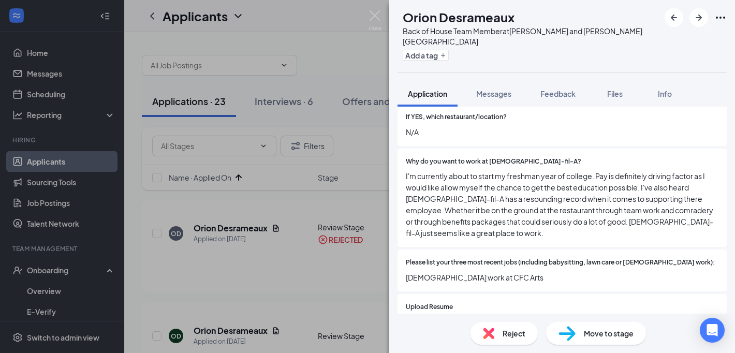
click at [497, 340] on div "Reject" at bounding box center [503, 333] width 67 height 23
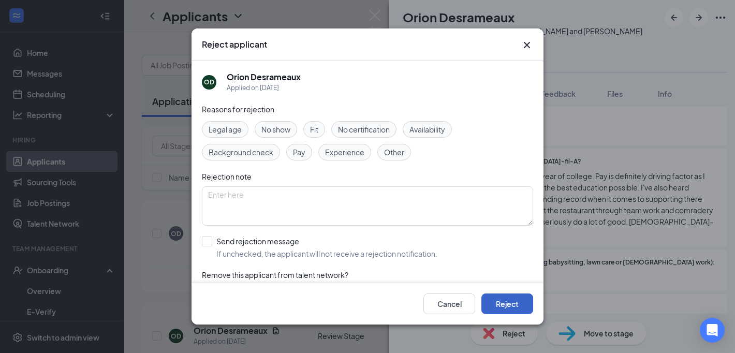
click at [496, 307] on button "Reject" at bounding box center [507, 303] width 52 height 21
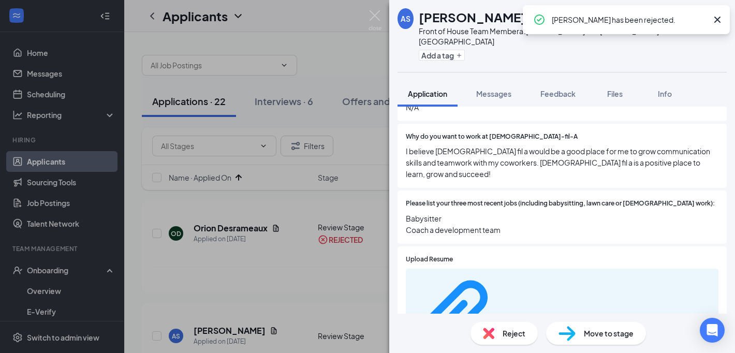
scroll to position [318, 0]
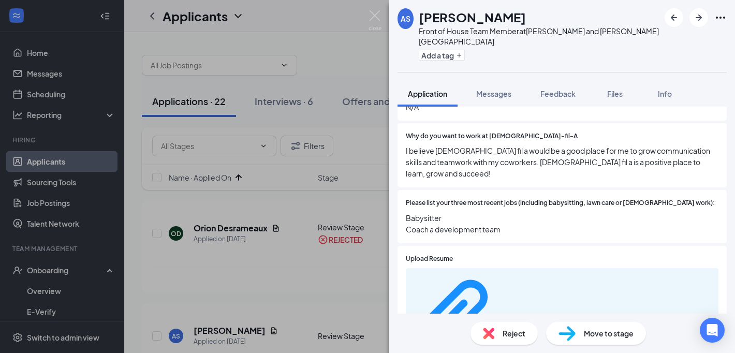
click at [512, 331] on span "Reject" at bounding box center [513, 332] width 23 height 11
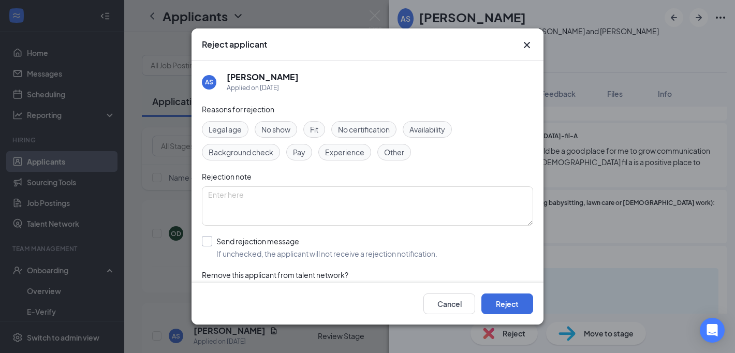
click at [333, 237] on input "Send rejection message If unchecked, the applicant will not receive a rejection…" at bounding box center [319, 247] width 235 height 23
checkbox input "true"
click at [520, 315] on div "Cancel Reject" at bounding box center [367, 303] width 352 height 41
click at [524, 295] on button "Reject" at bounding box center [507, 303] width 52 height 21
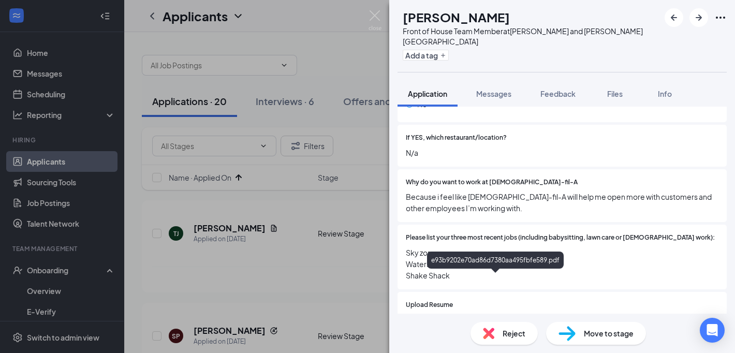
scroll to position [271, 0]
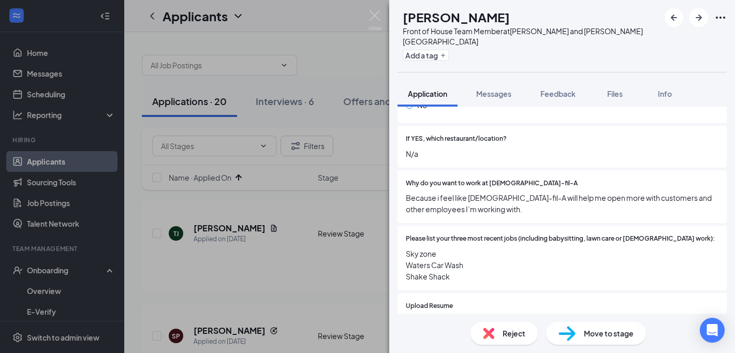
click at [503, 324] on div "Reject" at bounding box center [503, 333] width 67 height 23
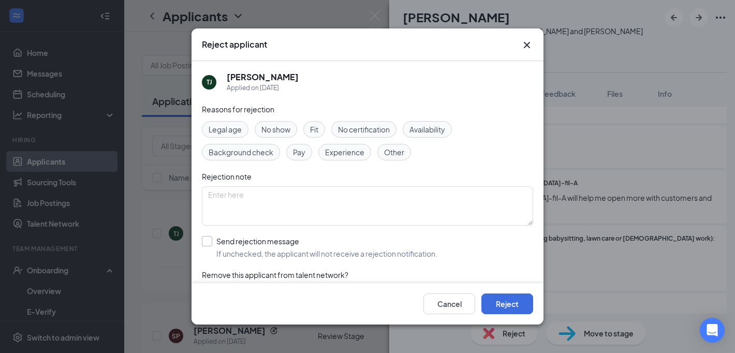
click at [282, 238] on input "Send rejection message If unchecked, the applicant will not receive a rejection…" at bounding box center [319, 247] width 235 height 23
checkbox input "true"
click at [511, 294] on button "Reject" at bounding box center [507, 303] width 52 height 21
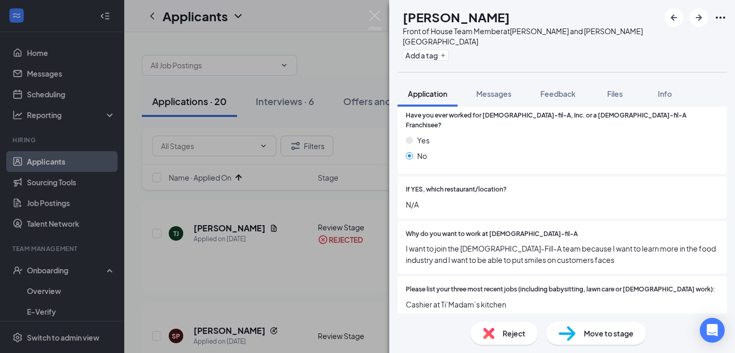
scroll to position [257, 0]
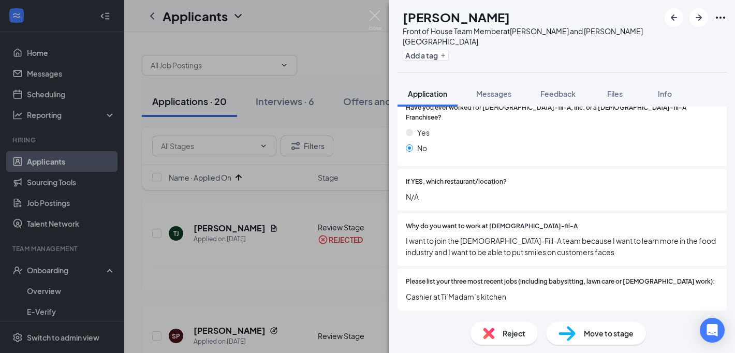
click at [499, 340] on div "Reject" at bounding box center [503, 333] width 67 height 23
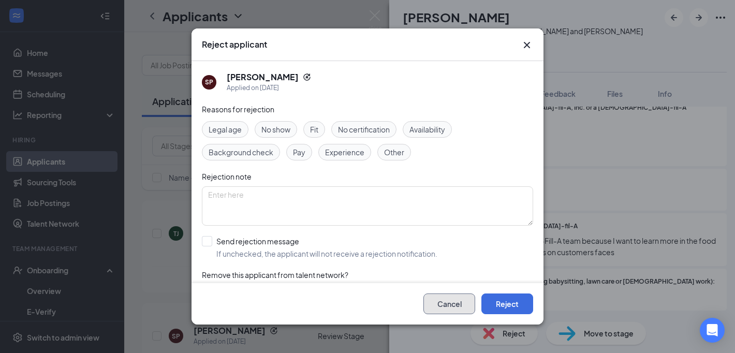
click at [444, 310] on button "Cancel" at bounding box center [449, 303] width 52 height 21
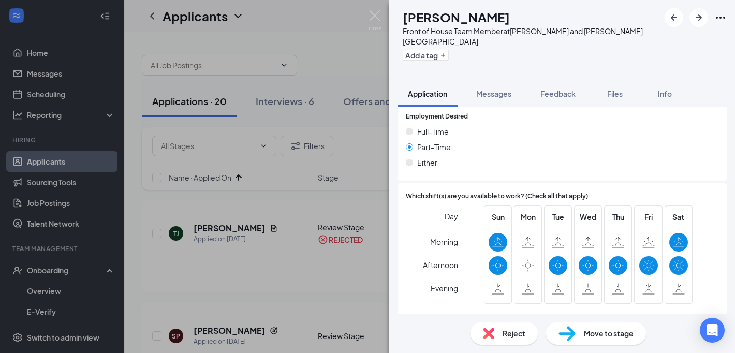
scroll to position [639, 0]
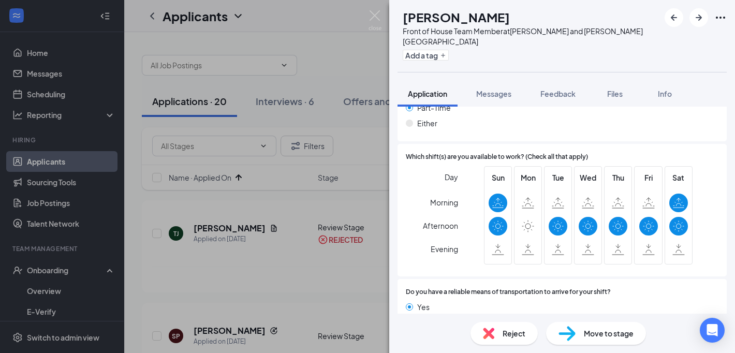
click at [506, 317] on div "Reject Move to stage" at bounding box center [562, 332] width 346 height 39
click at [504, 329] on span "Reject" at bounding box center [513, 332] width 23 height 11
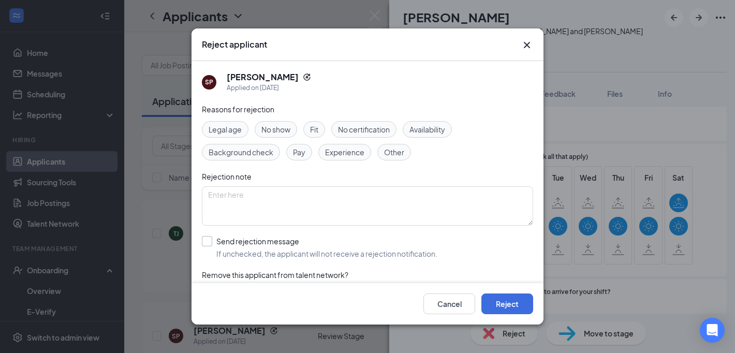
click at [288, 246] on input "Send rejection message If unchecked, the applicant will not receive a rejection…" at bounding box center [319, 247] width 235 height 23
checkbox input "true"
click at [511, 301] on button "Reject" at bounding box center [507, 303] width 52 height 21
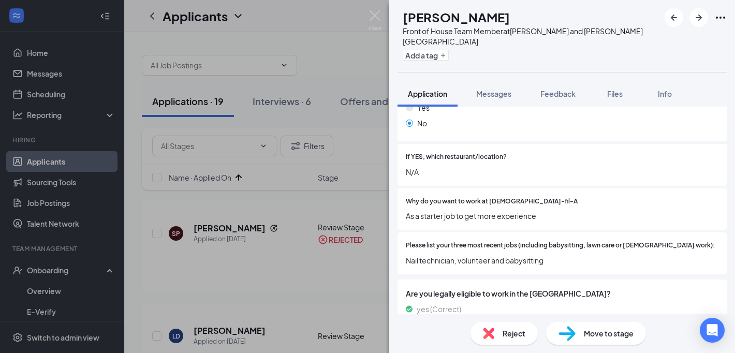
scroll to position [254, 0]
click at [503, 321] on div "Reject Move to stage" at bounding box center [562, 332] width 346 height 39
click at [489, 334] on img at bounding box center [488, 332] width 11 height 11
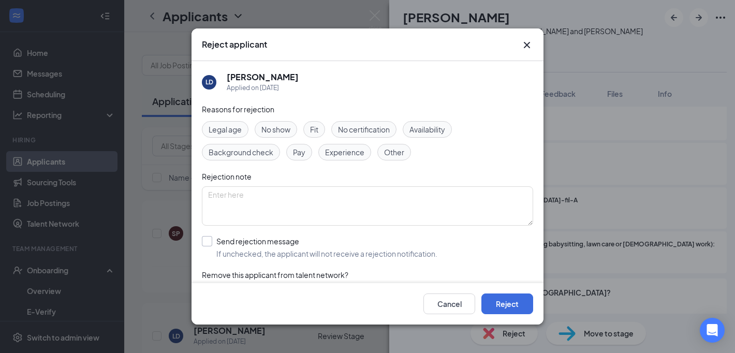
click at [295, 238] on input "Send rejection message If unchecked, the applicant will not receive a rejection…" at bounding box center [319, 247] width 235 height 23
checkbox input "true"
click at [510, 312] on button "Reject" at bounding box center [507, 303] width 52 height 21
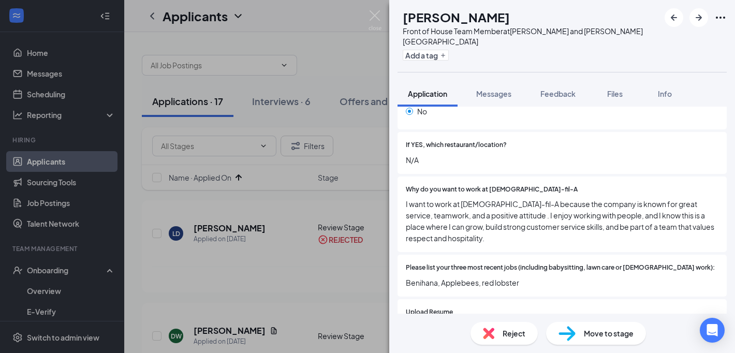
scroll to position [266, 0]
click at [504, 326] on div "Reject" at bounding box center [503, 333] width 67 height 23
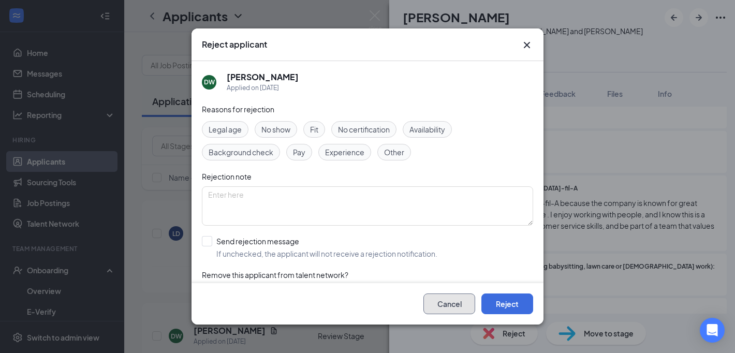
click at [435, 296] on button "Cancel" at bounding box center [449, 303] width 52 height 21
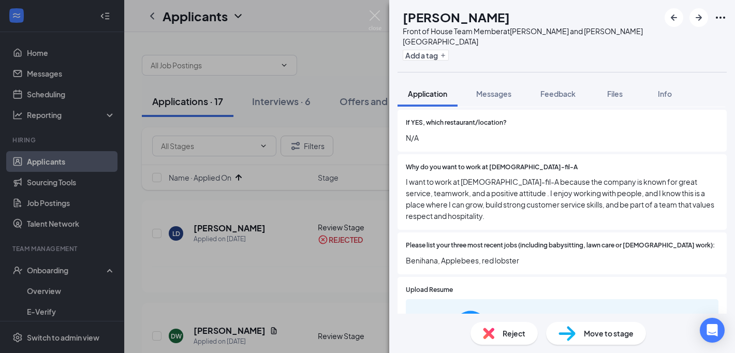
scroll to position [292, 0]
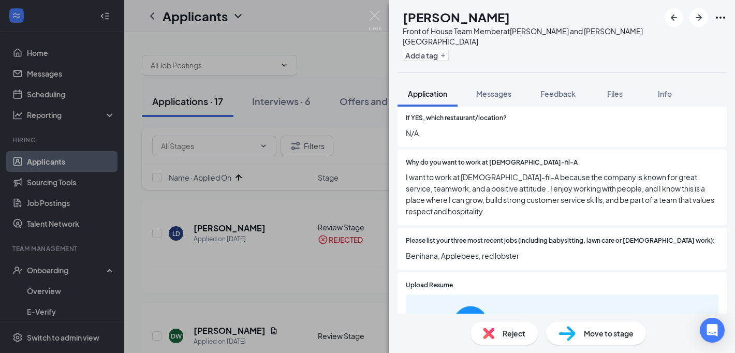
click at [506, 329] on span "Reject" at bounding box center [513, 332] width 23 height 11
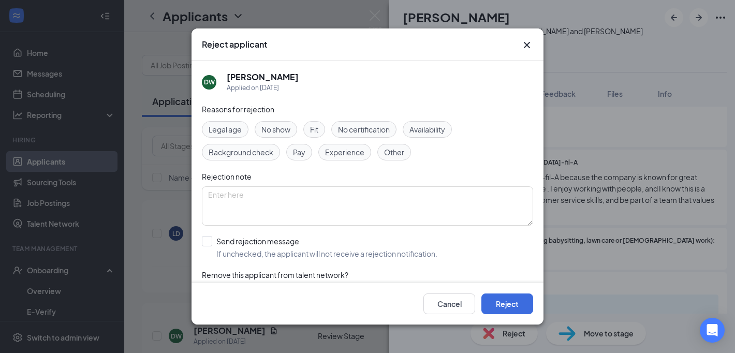
click at [322, 268] on div "Reasons for rejection Legal age No show Fit No certification Availability Backg…" at bounding box center [367, 207] width 331 height 208
click at [331, 237] on input "Send rejection message If unchecked, the applicant will not receive a rejection…" at bounding box center [319, 247] width 235 height 23
checkbox input "true"
click at [502, 303] on button "Reject" at bounding box center [507, 303] width 52 height 21
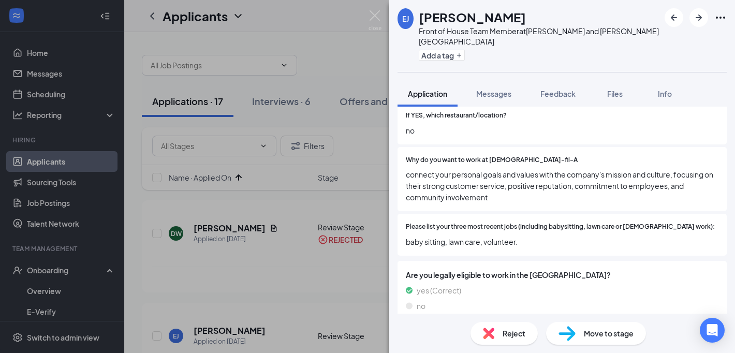
scroll to position [299, 0]
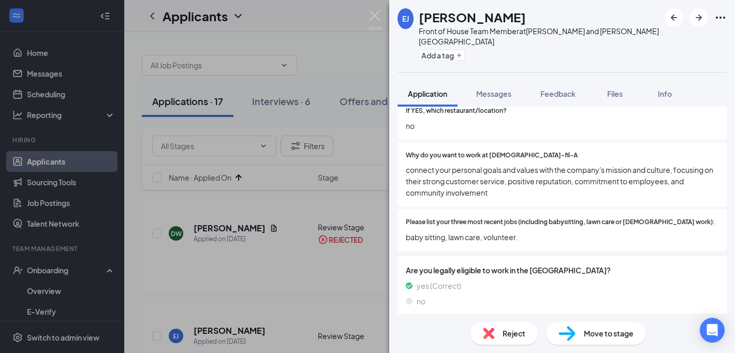
click at [493, 331] on img at bounding box center [488, 332] width 11 height 11
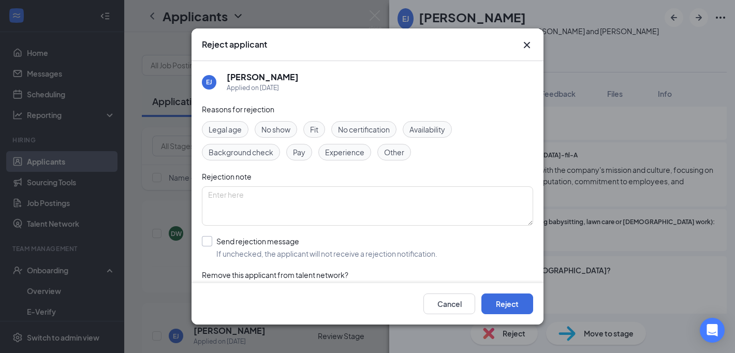
click at [332, 257] on input "Send rejection message If unchecked, the applicant will not receive a rejection…" at bounding box center [319, 247] width 235 height 23
checkbox input "true"
click at [485, 304] on button "Reject" at bounding box center [507, 303] width 52 height 21
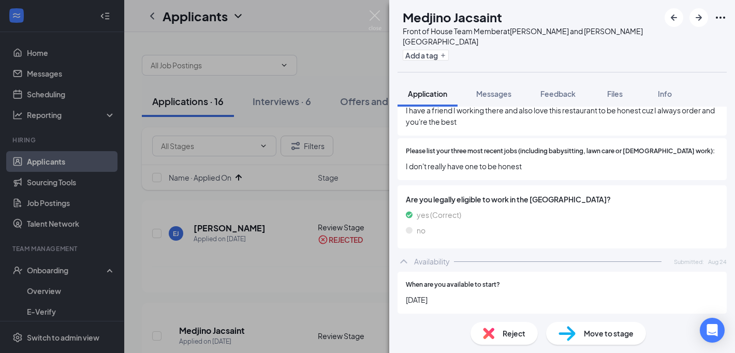
scroll to position [336, 0]
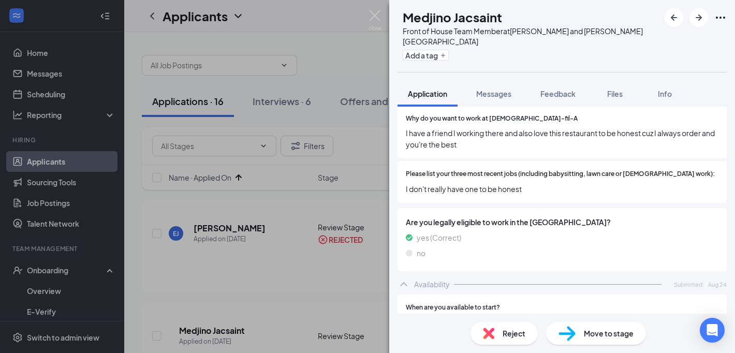
click at [496, 323] on div "Reject" at bounding box center [503, 333] width 67 height 23
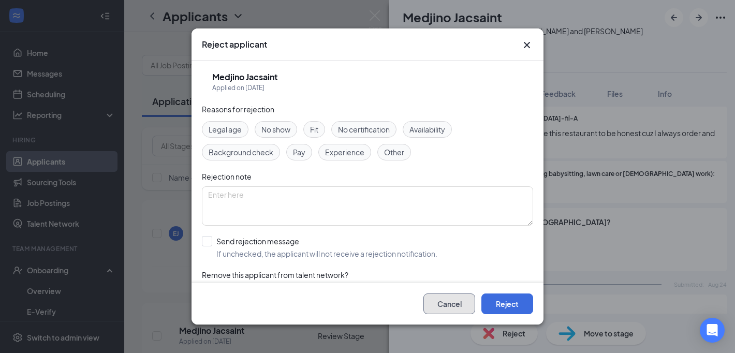
click at [446, 302] on button "Cancel" at bounding box center [449, 303] width 52 height 21
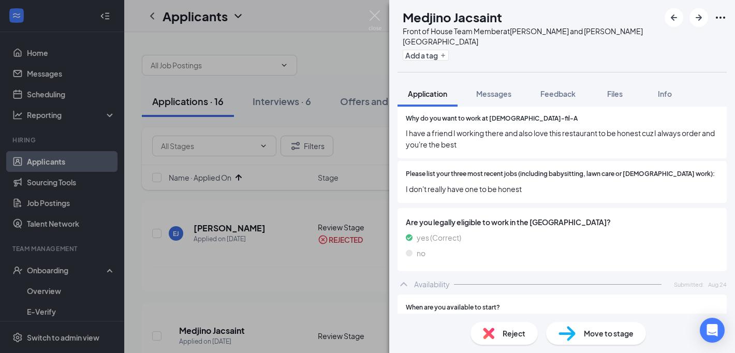
scroll to position [303, 0]
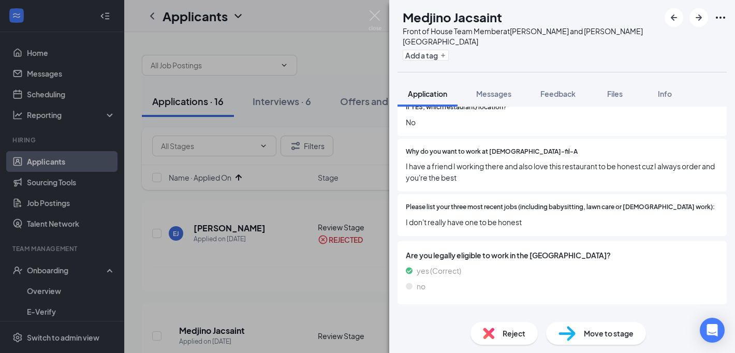
click at [498, 331] on div "Reject" at bounding box center [503, 333] width 67 height 23
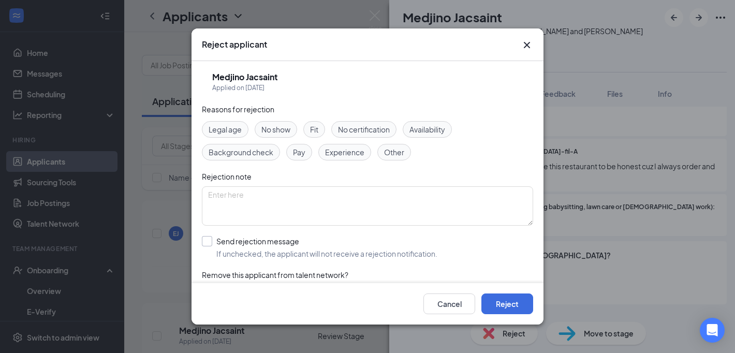
click at [390, 246] on input "Send rejection message If unchecked, the applicant will not receive a rejection…" at bounding box center [319, 247] width 235 height 23
checkbox input "true"
click at [503, 315] on div "Cancel Reject" at bounding box center [367, 303] width 352 height 41
click at [503, 306] on button "Reject" at bounding box center [507, 303] width 52 height 21
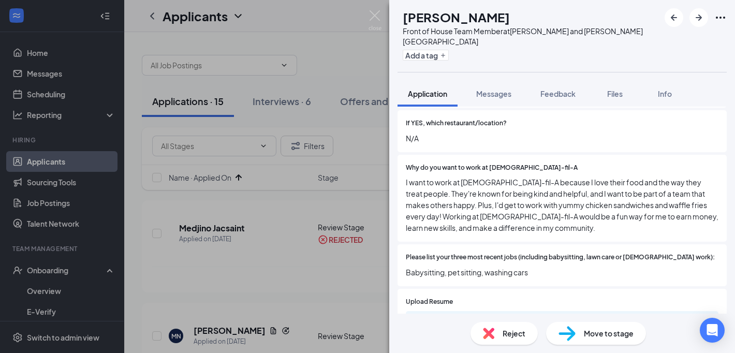
scroll to position [323, 0]
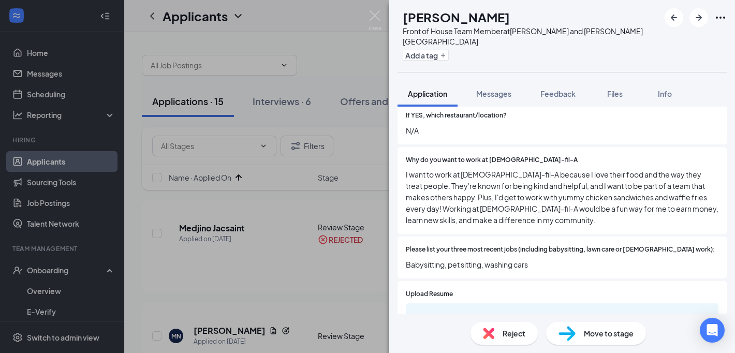
click at [504, 334] on span "Reject" at bounding box center [513, 332] width 23 height 11
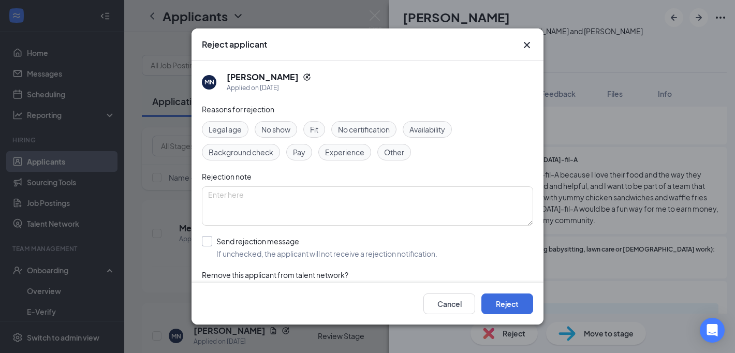
click at [299, 255] on input "Send rejection message If unchecked, the applicant will not receive a rejection…" at bounding box center [319, 247] width 235 height 23
checkbox input "true"
click at [500, 304] on button "Reject" at bounding box center [507, 303] width 52 height 21
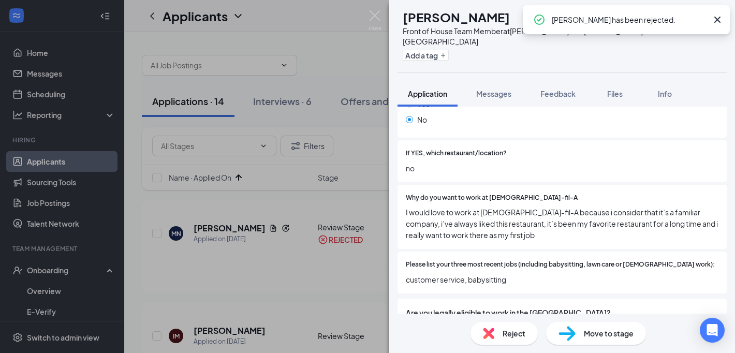
scroll to position [263, 0]
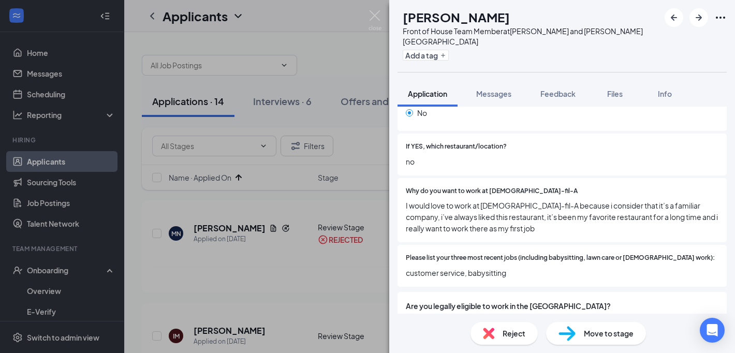
click at [506, 324] on div "Reject" at bounding box center [503, 333] width 67 height 23
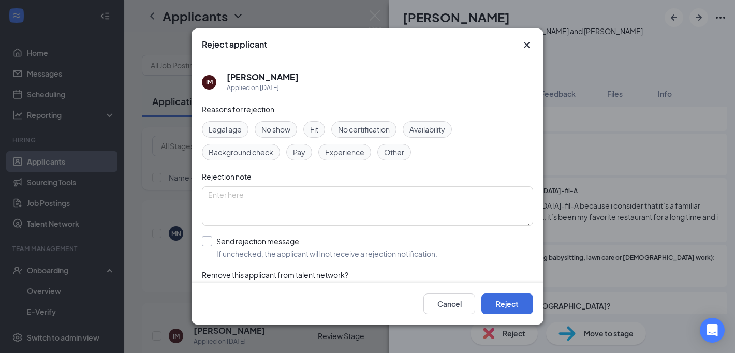
click at [326, 236] on input "Send rejection message If unchecked, the applicant will not receive a rejection…" at bounding box center [319, 247] width 235 height 23
checkbox input "true"
click at [518, 302] on button "Reject" at bounding box center [507, 303] width 52 height 21
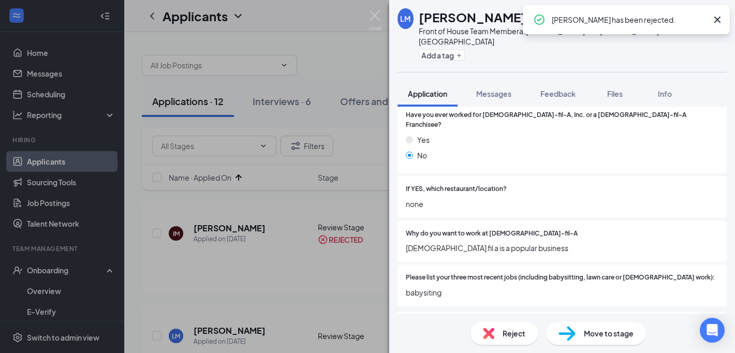
scroll to position [251, 0]
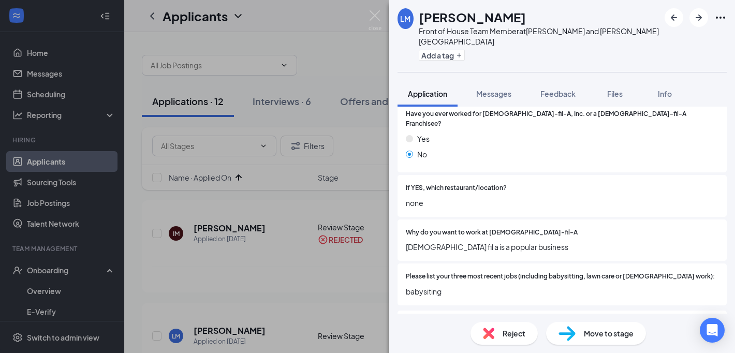
click at [507, 333] on span "Reject" at bounding box center [513, 332] width 23 height 11
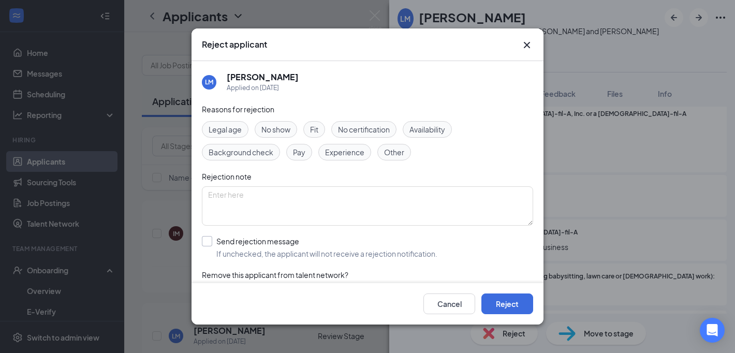
click at [377, 241] on input "Send rejection message If unchecked, the applicant will not receive a rejection…" at bounding box center [319, 247] width 235 height 23
checkbox input "true"
click at [508, 297] on button "Reject" at bounding box center [507, 303] width 52 height 21
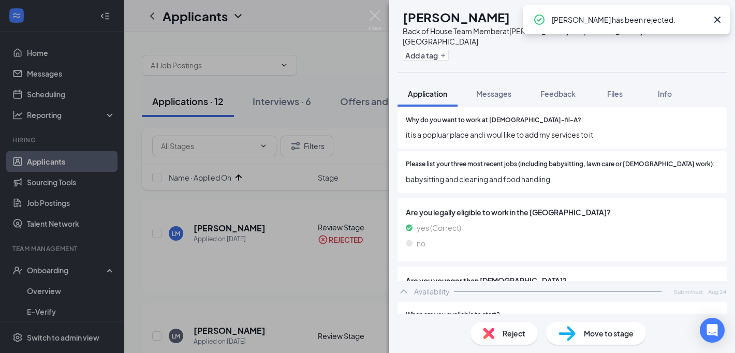
scroll to position [516, 0]
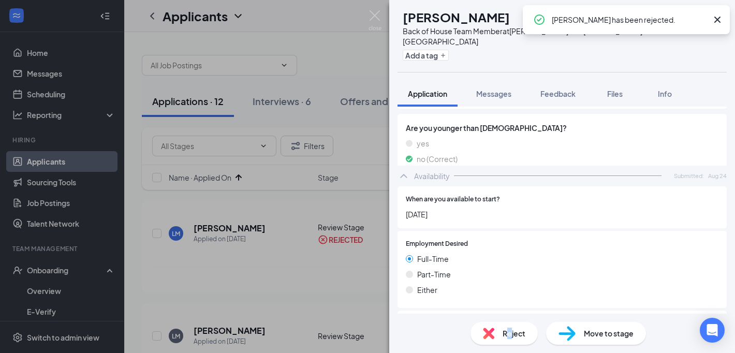
click at [509, 328] on span "Reject" at bounding box center [513, 332] width 23 height 11
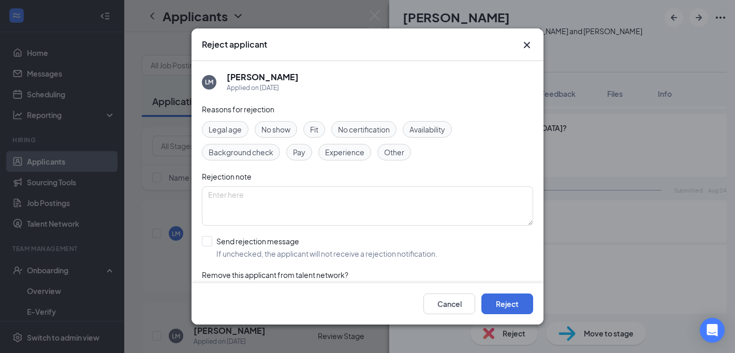
click at [505, 317] on div "Cancel Reject" at bounding box center [367, 303] width 352 height 41
click at [511, 305] on button "Reject" at bounding box center [507, 303] width 52 height 21
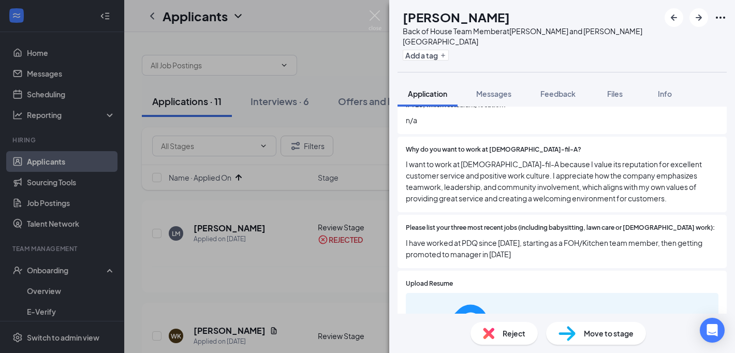
scroll to position [306, 0]
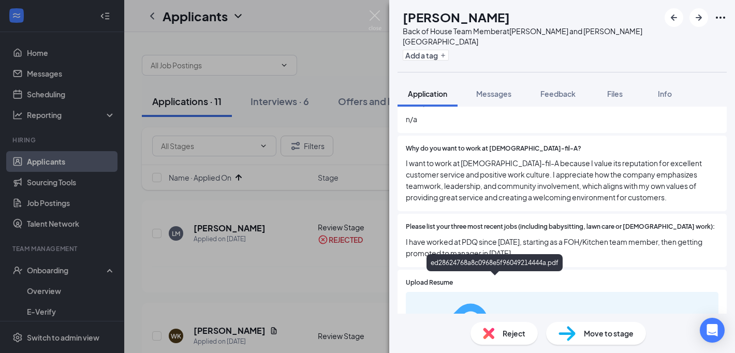
click at [502, 337] on div "ed28624768a8c0968e5f96049214444a.pdf" at bounding box center [541, 341] width 78 height 8
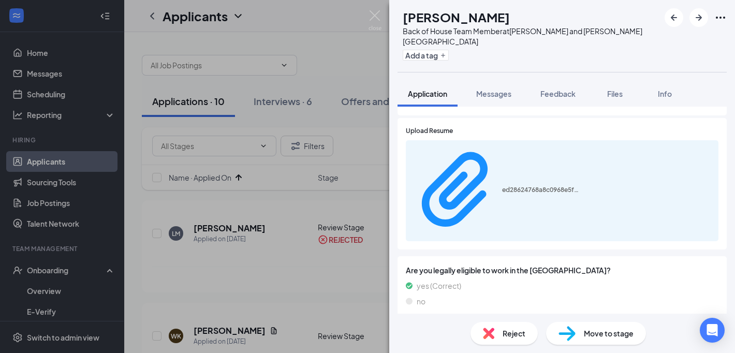
scroll to position [448, 0]
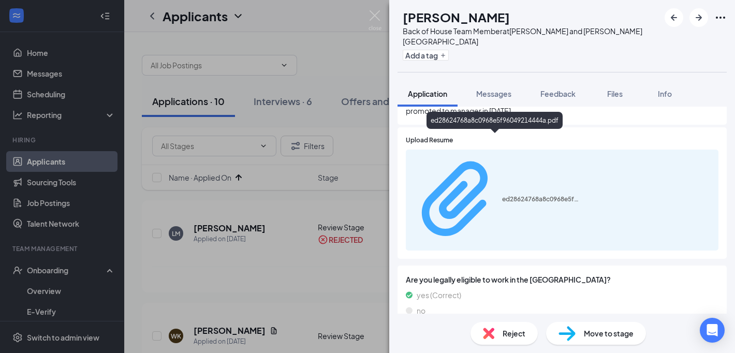
click at [548, 154] on div "ed28624768a8c0968e5f96049214444a.pdf" at bounding box center [496, 200] width 168 height 92
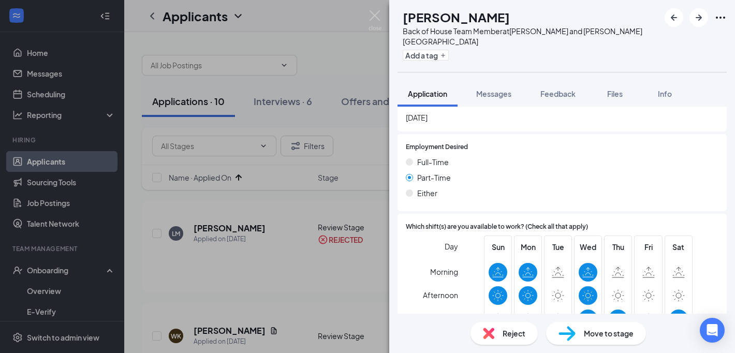
scroll to position [774, 0]
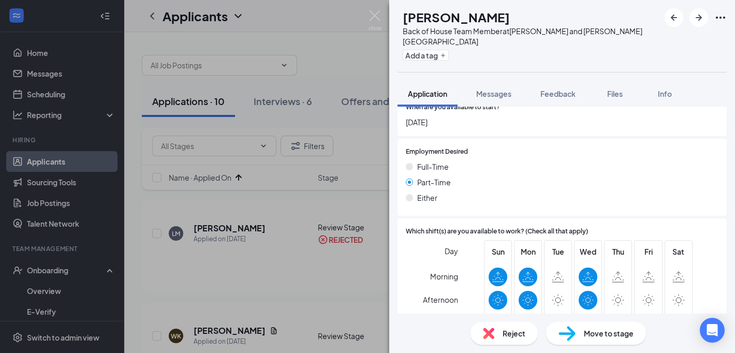
click at [584, 327] on span "Move to stage" at bounding box center [609, 332] width 50 height 11
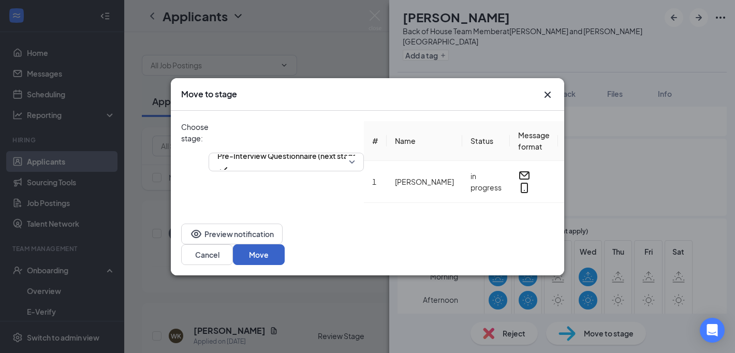
click at [285, 251] on button "Move" at bounding box center [259, 254] width 52 height 21
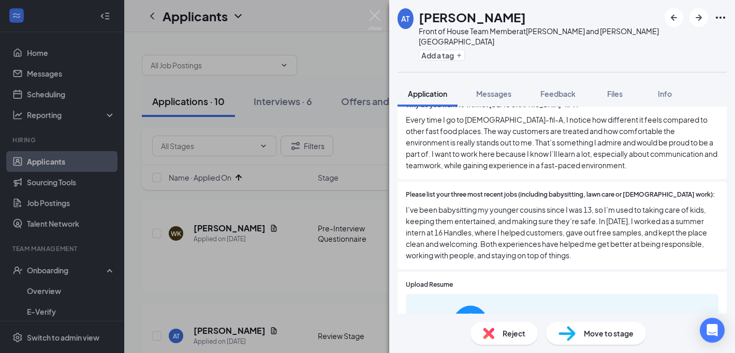
scroll to position [343, 0]
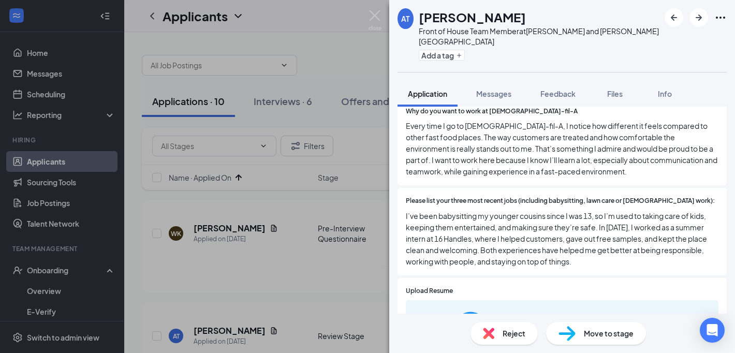
click at [513, 320] on div "Reject Move to stage" at bounding box center [562, 332] width 346 height 39
click at [521, 337] on span "Reject" at bounding box center [513, 332] width 23 height 11
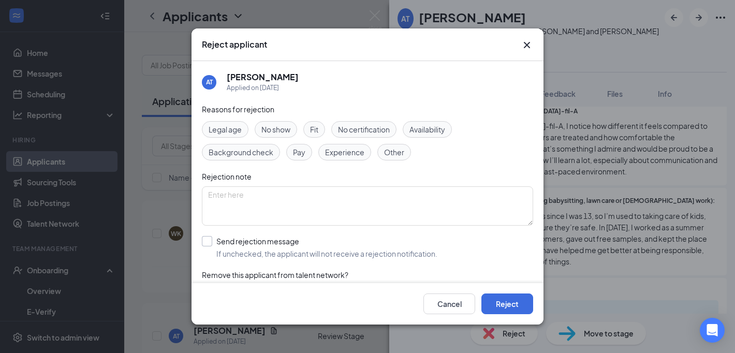
click at [278, 247] on input "Send rejection message If unchecked, the applicant will not receive a rejection…" at bounding box center [319, 247] width 235 height 23
checkbox input "true"
click at [514, 305] on button "Reject" at bounding box center [507, 303] width 52 height 21
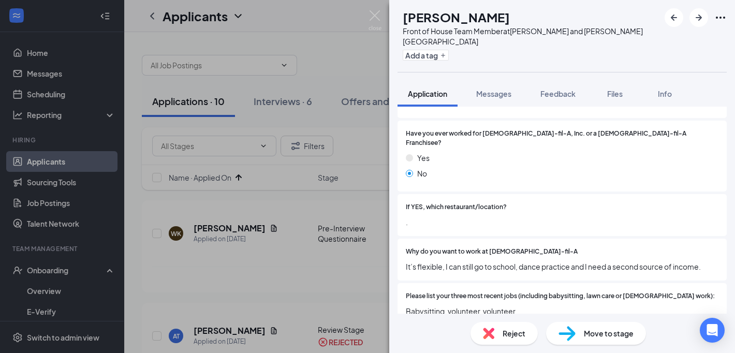
scroll to position [243, 0]
click at [497, 338] on div "Reject" at bounding box center [503, 333] width 67 height 23
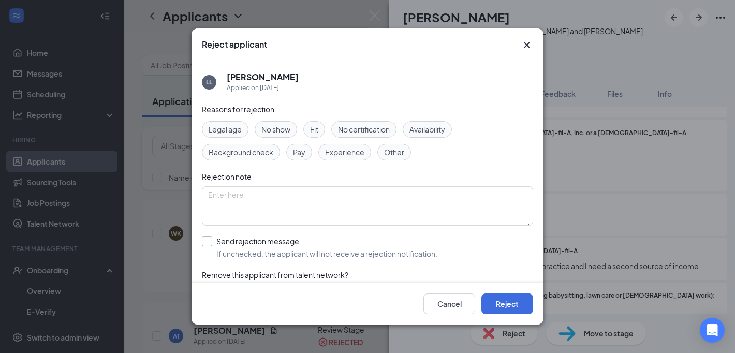
click at [285, 236] on input "Send rejection message If unchecked, the applicant will not receive a rejection…" at bounding box center [319, 247] width 235 height 23
checkbox input "true"
click at [482, 299] on button "Reject" at bounding box center [507, 303] width 52 height 21
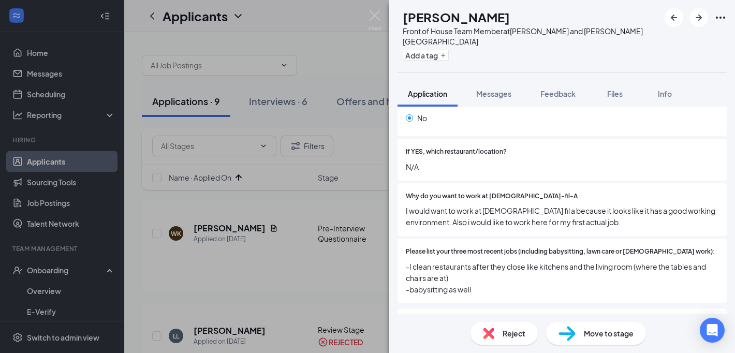
scroll to position [259, 0]
click at [498, 333] on div "Reject" at bounding box center [503, 333] width 67 height 23
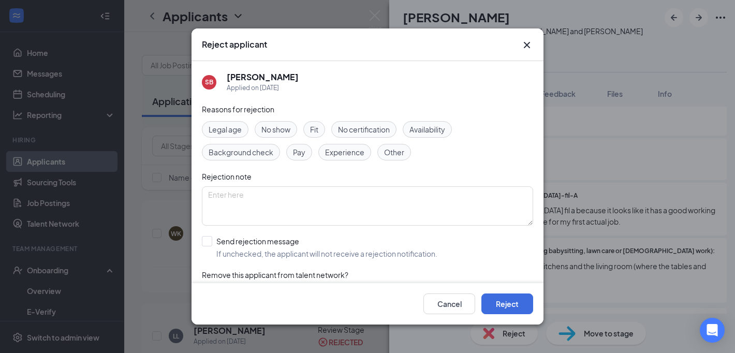
click at [395, 263] on div "Reasons for rejection Legal age No show Fit No certification Availability Backg…" at bounding box center [367, 207] width 331 height 208
click at [395, 250] on input "Send rejection message If unchecked, the applicant will not receive a rejection…" at bounding box center [319, 247] width 235 height 23
checkbox input "true"
click at [503, 302] on button "Reject" at bounding box center [507, 303] width 52 height 21
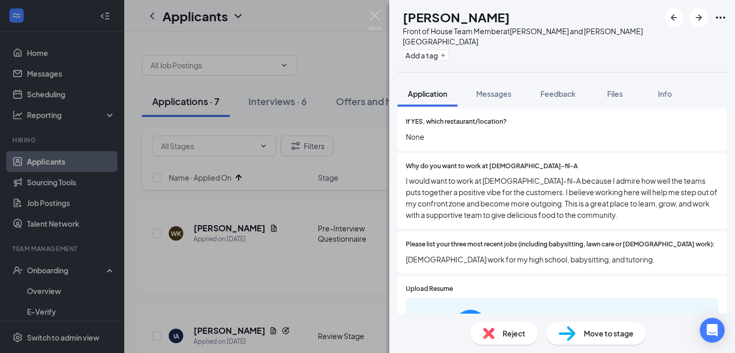
scroll to position [331, 0]
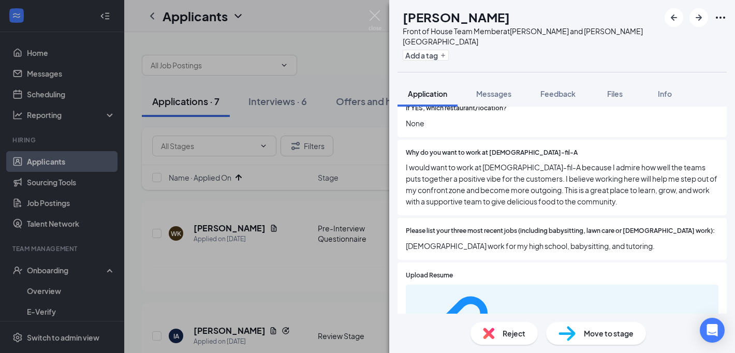
click at [498, 331] on div "Reject" at bounding box center [503, 333] width 67 height 23
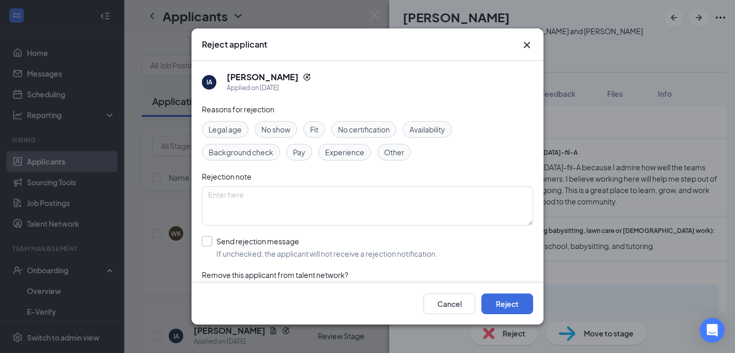
click at [311, 249] on input "Send rejection message If unchecked, the applicant will not receive a rejection…" at bounding box center [319, 247] width 235 height 23
checkbox input "true"
click at [522, 314] on div "Cancel Reject" at bounding box center [367, 303] width 352 height 41
click at [515, 304] on button "Reject" at bounding box center [507, 303] width 52 height 21
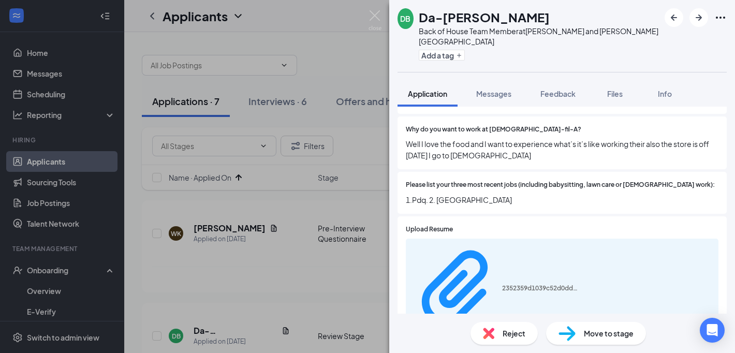
scroll to position [324, 0]
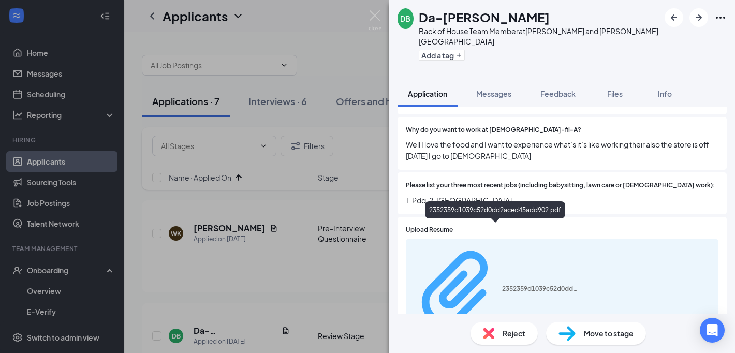
click at [531, 285] on div "2352359d1039c52d0dd2aced45add902.pdf" at bounding box center [541, 289] width 78 height 8
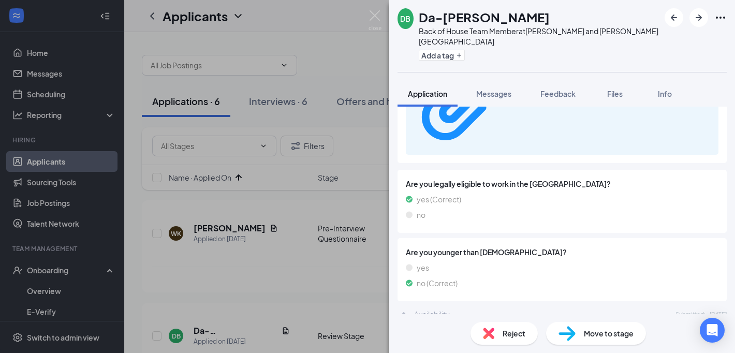
scroll to position [505, 0]
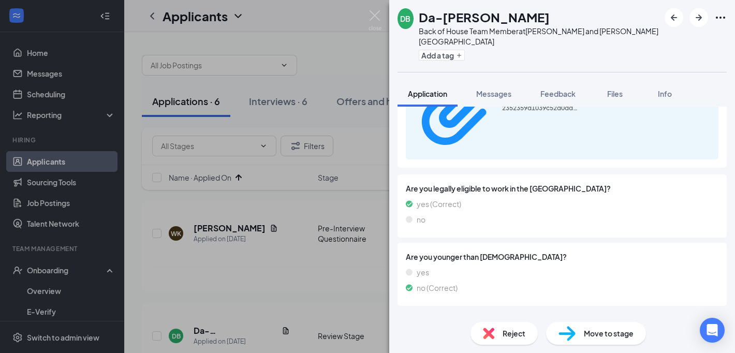
click at [496, 325] on div "Reject" at bounding box center [503, 333] width 67 height 23
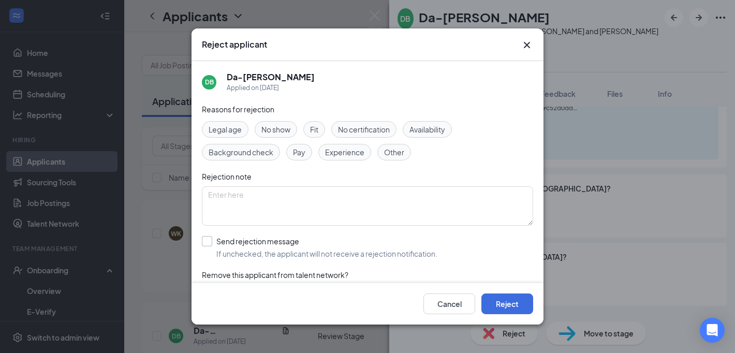
click at [242, 254] on input "Send rejection message If unchecked, the applicant will not receive a rejection…" at bounding box center [319, 247] width 235 height 23
checkbox input "true"
click at [505, 297] on button "Reject" at bounding box center [507, 303] width 52 height 21
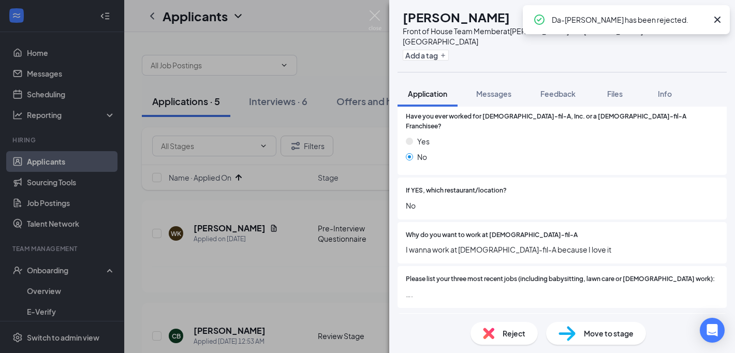
scroll to position [260, 0]
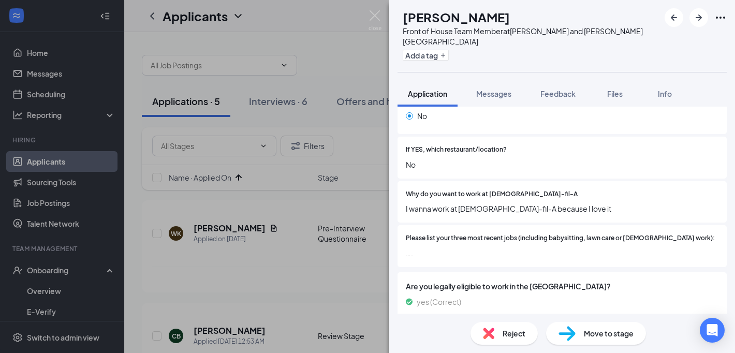
click at [503, 328] on span "Reject" at bounding box center [513, 332] width 23 height 11
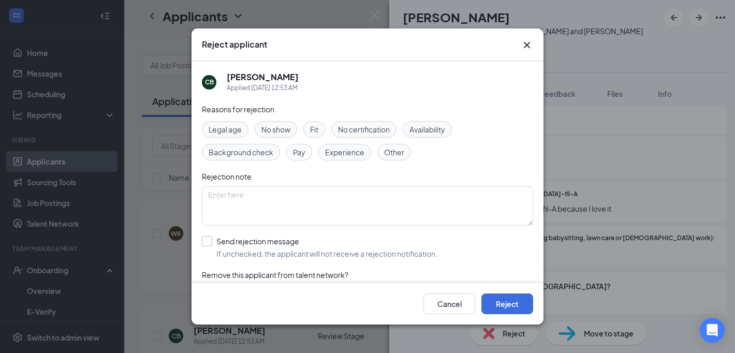
click at [244, 236] on input "Send rejection message If unchecked, the applicant will not receive a rejection…" at bounding box center [319, 247] width 235 height 23
checkbox input "true"
click at [496, 302] on button "Reject" at bounding box center [507, 303] width 52 height 21
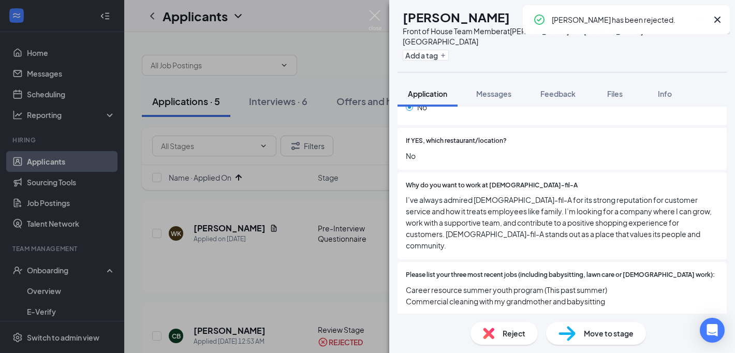
scroll to position [275, 0]
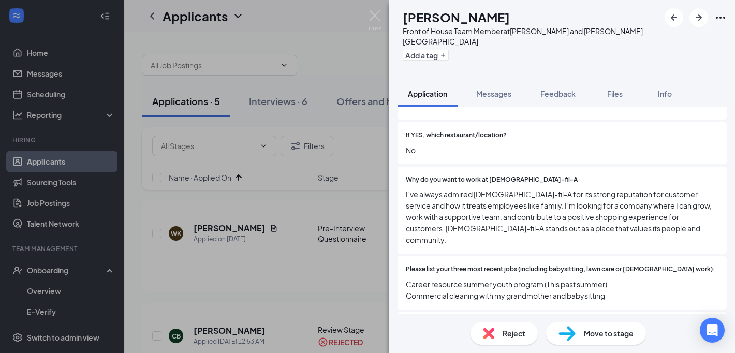
click at [502, 325] on div "Reject" at bounding box center [503, 333] width 67 height 23
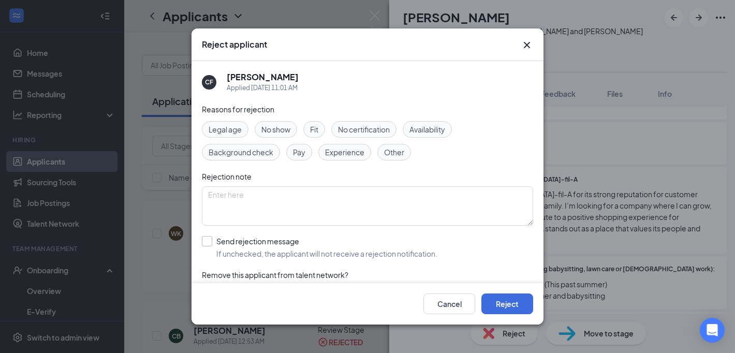
click at [302, 256] on input "Send rejection message If unchecked, the applicant will not receive a rejection…" at bounding box center [319, 247] width 235 height 23
checkbox input "true"
click at [517, 303] on button "Reject" at bounding box center [507, 303] width 52 height 21
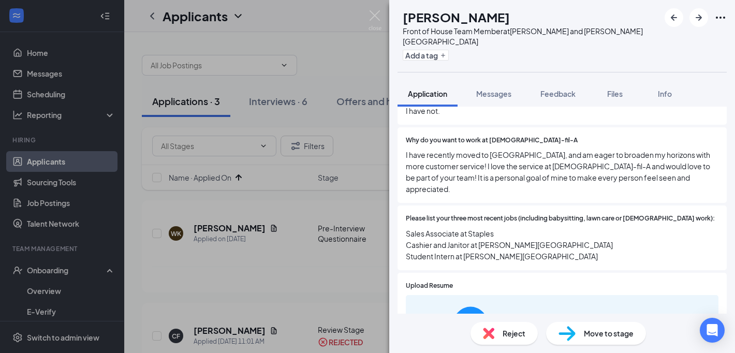
scroll to position [354, 0]
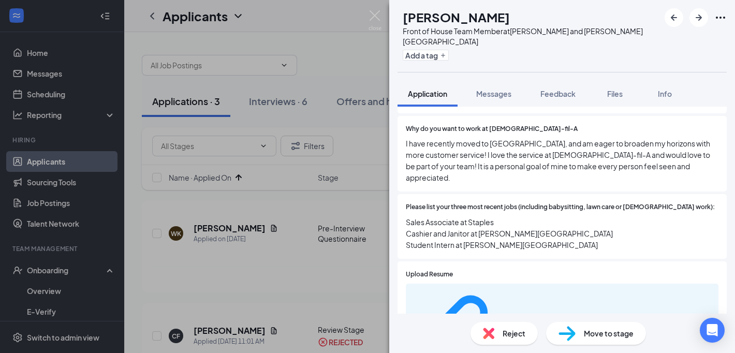
click at [516, 283] on div "c0cc9890105446587e8b2ca1533a3ec3.pdf" at bounding box center [562, 333] width 312 height 101
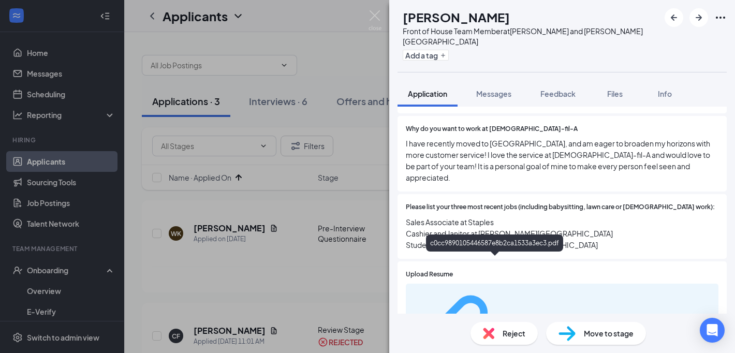
click at [508, 329] on div "c0cc9890105446587e8b2ca1533a3ec3.pdf" at bounding box center [541, 333] width 78 height 8
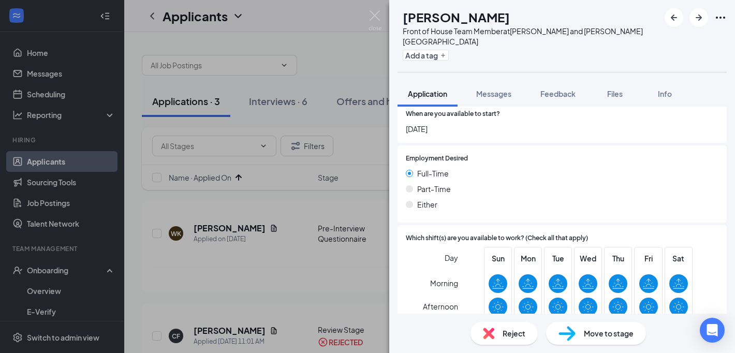
scroll to position [735, 0]
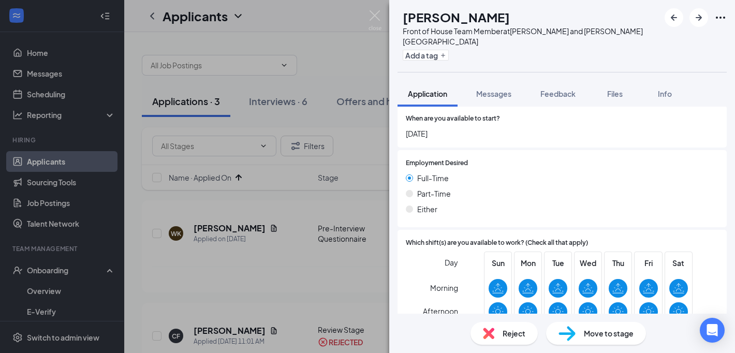
click at [489, 328] on img at bounding box center [488, 332] width 11 height 11
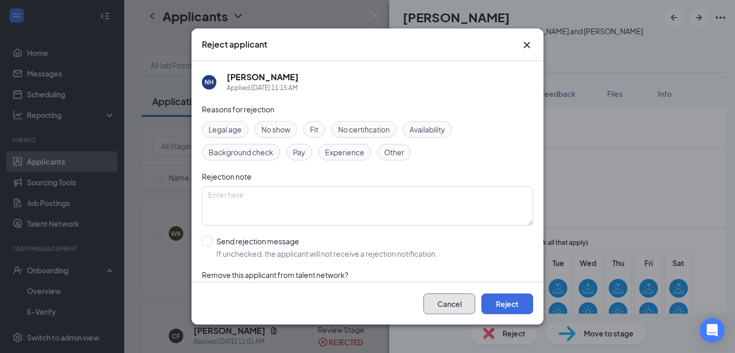
click at [429, 300] on button "Cancel" at bounding box center [449, 303] width 52 height 21
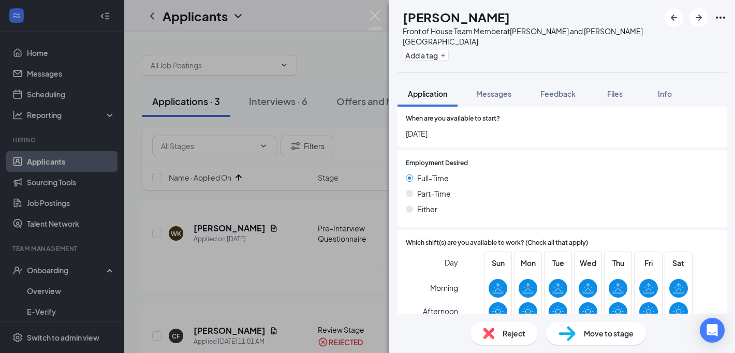
click at [564, 331] on img at bounding box center [566, 333] width 17 height 15
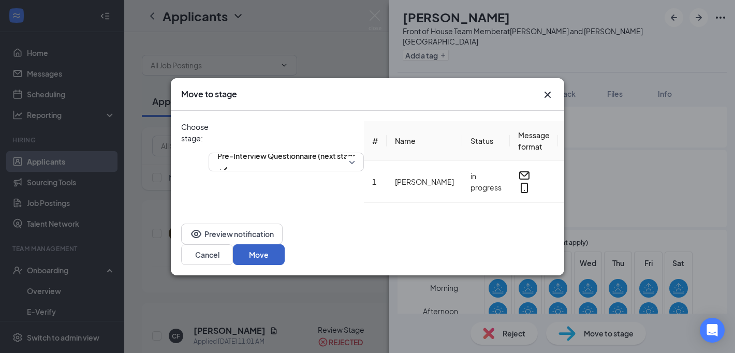
click at [285, 258] on button "Move" at bounding box center [259, 254] width 52 height 21
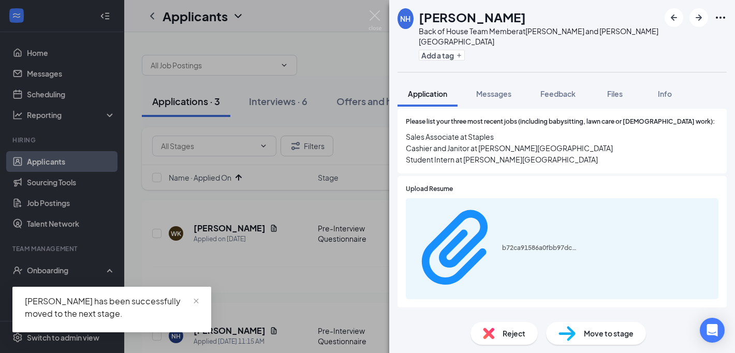
scroll to position [349, 0]
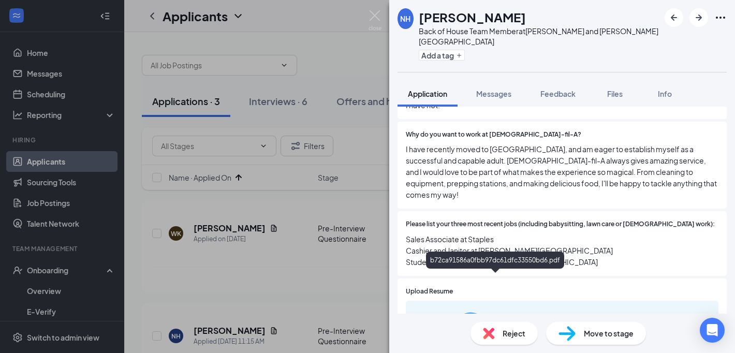
click at [521, 346] on div "b72ca91586a0fbb97dc61dfc33550bd6.pdf" at bounding box center [541, 350] width 78 height 8
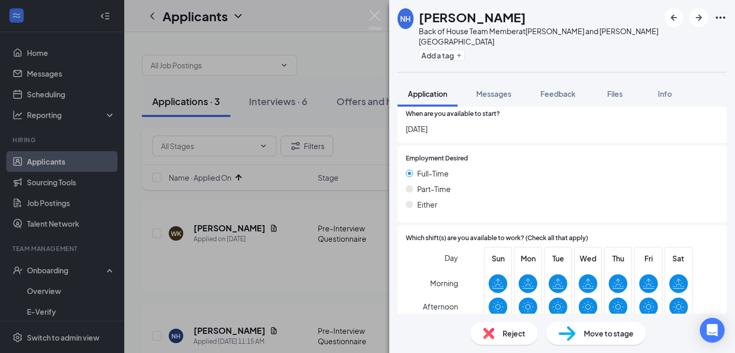
scroll to position [814, 0]
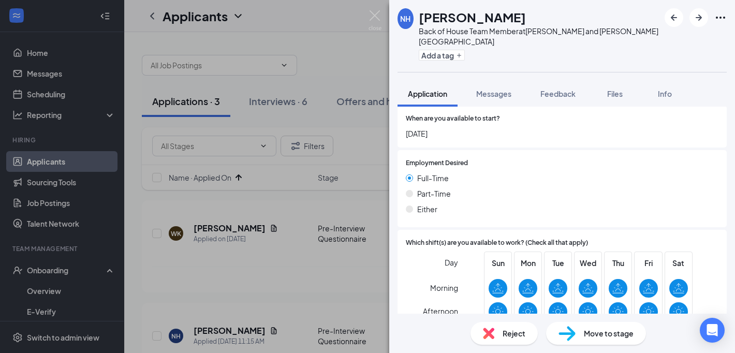
click at [513, 328] on span "Reject" at bounding box center [513, 332] width 23 height 11
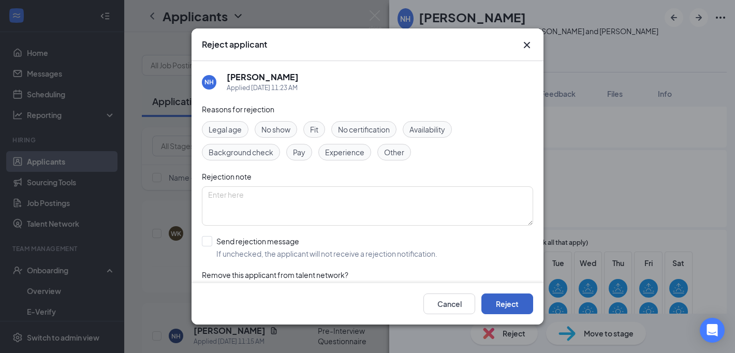
click at [491, 296] on button "Reject" at bounding box center [507, 303] width 52 height 21
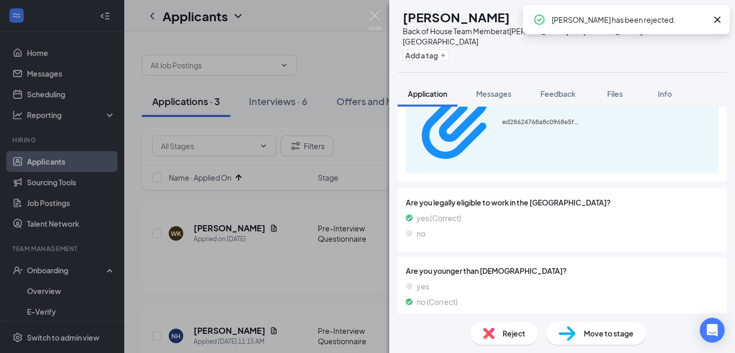
scroll to position [153, 0]
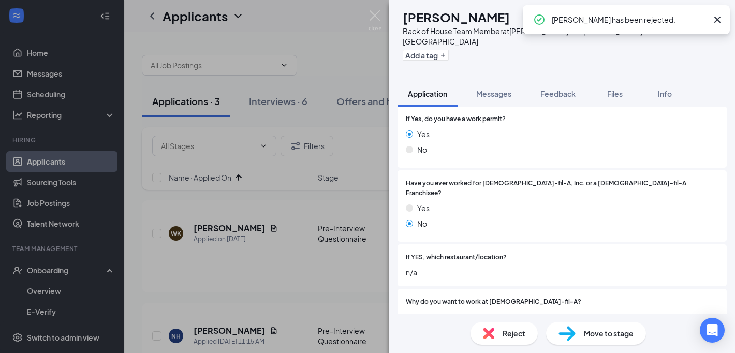
click at [309, 259] on div "WK [PERSON_NAME] Back of House Team Member at [GEOGRAPHIC_DATA] and [PERSON_NAM…" at bounding box center [367, 176] width 735 height 353
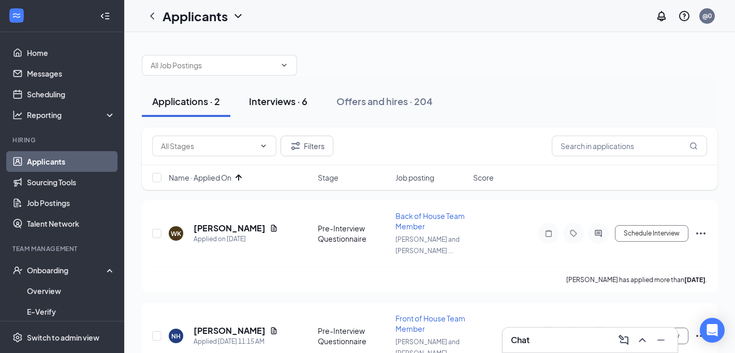
click at [276, 103] on div "Interviews · 6" at bounding box center [278, 101] width 58 height 13
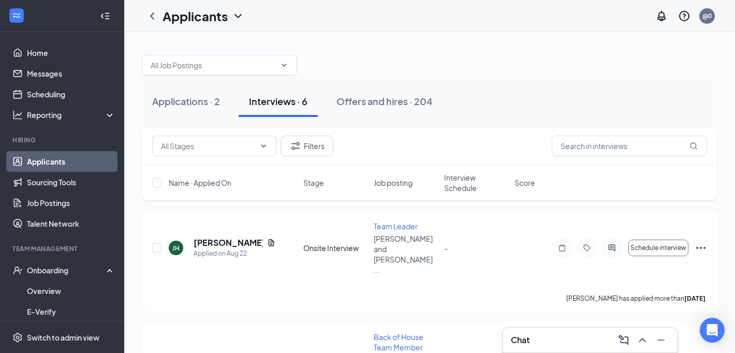
click at [462, 191] on span "Interview Schedule" at bounding box center [476, 182] width 64 height 21
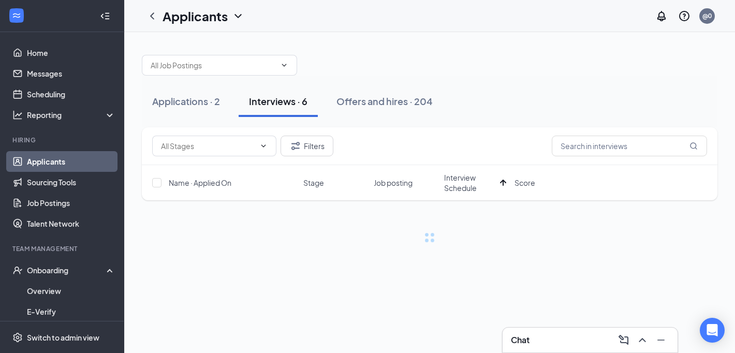
click at [499, 137] on div "Filters" at bounding box center [429, 146] width 555 height 21
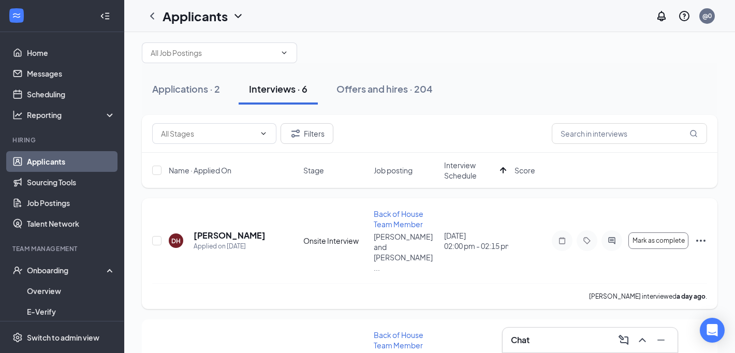
scroll to position [13, 0]
click at [249, 240] on div "Applied on [DATE]" at bounding box center [229, 245] width 72 height 10
click at [252, 229] on h5 "[PERSON_NAME]" at bounding box center [229, 234] width 72 height 11
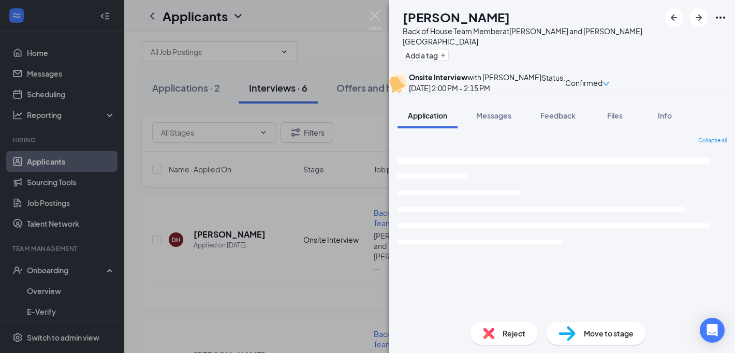
click at [514, 327] on div "Reject" at bounding box center [503, 333] width 67 height 23
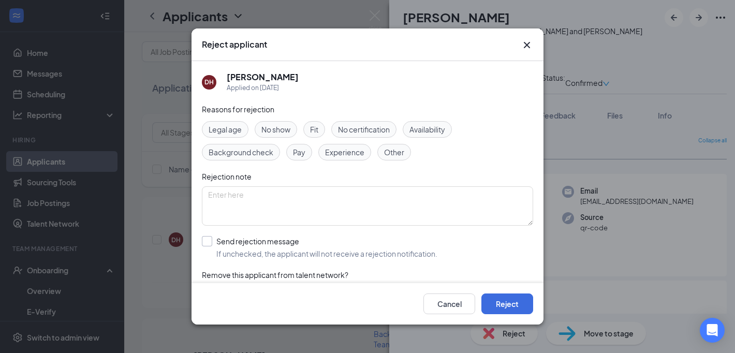
click at [322, 248] on input "Send rejection message If unchecked, the applicant will not receive a rejection…" at bounding box center [319, 247] width 235 height 23
checkbox input "true"
click at [458, 302] on button "Cancel" at bounding box center [449, 303] width 52 height 21
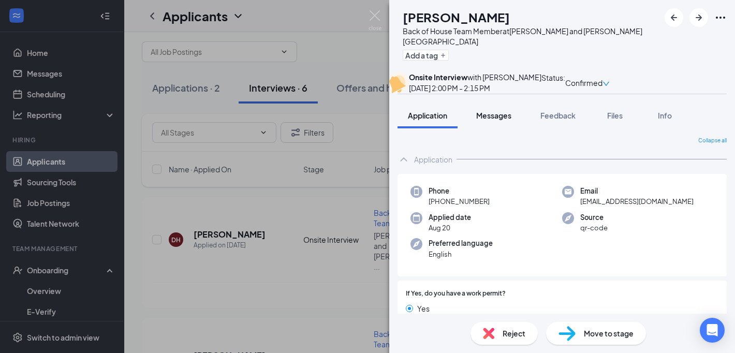
click at [501, 120] on span "Messages" at bounding box center [493, 115] width 35 height 9
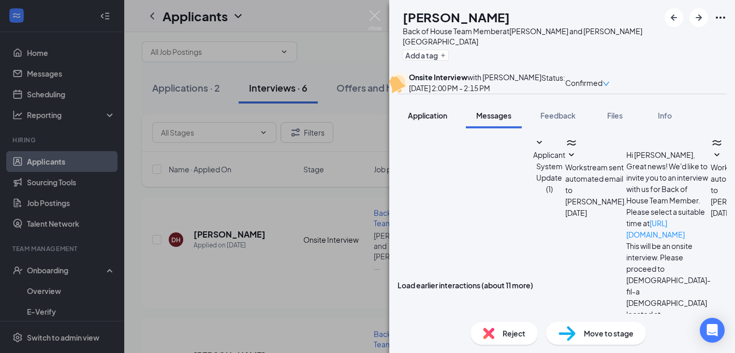
scroll to position [423, 0]
click at [439, 120] on span "Application" at bounding box center [427, 115] width 39 height 9
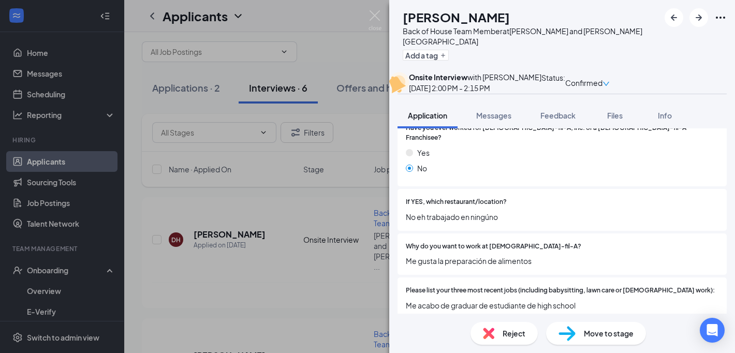
scroll to position [258, 0]
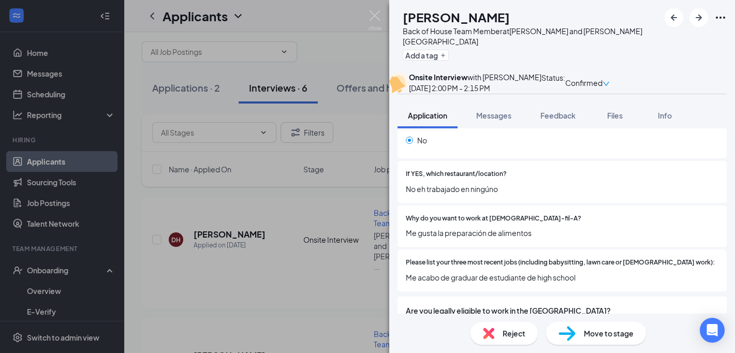
click at [500, 328] on div "Reject" at bounding box center [503, 333] width 67 height 23
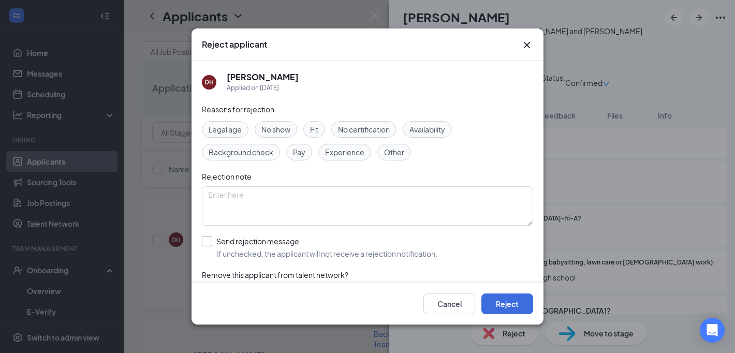
click at [320, 253] on input "Send rejection message If unchecked, the applicant will not receive a rejection…" at bounding box center [319, 247] width 235 height 23
checkbox input "true"
click at [508, 308] on button "Reject" at bounding box center [507, 303] width 52 height 21
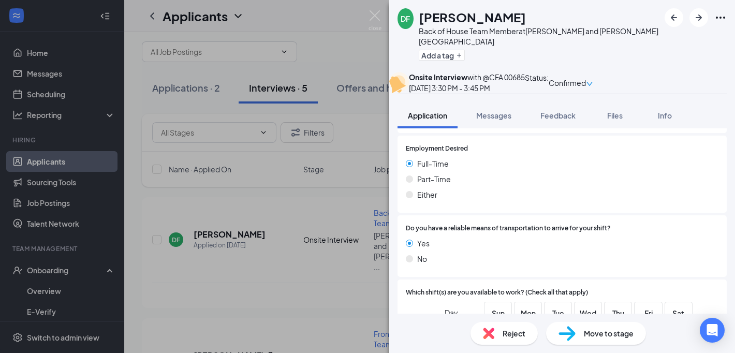
scroll to position [742, 0]
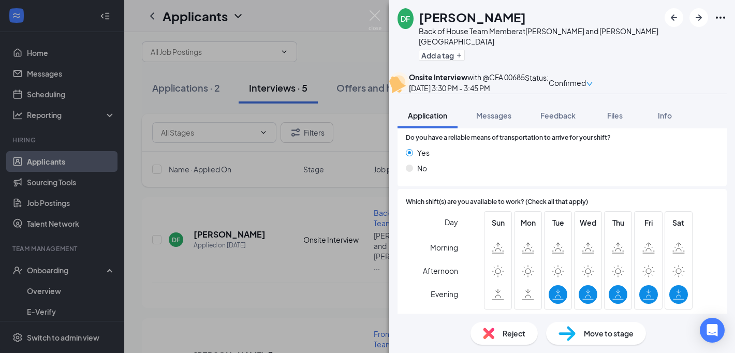
click at [295, 272] on div "[PERSON_NAME] Fleurizard Back of House Team Member at [PERSON_NAME][GEOGRAPHIC_…" at bounding box center [367, 176] width 735 height 353
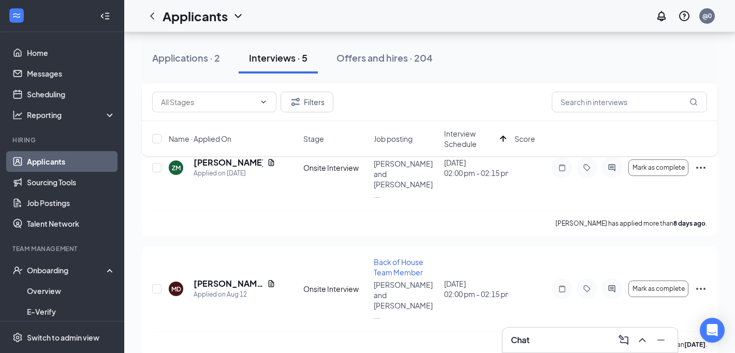
scroll to position [199, 0]
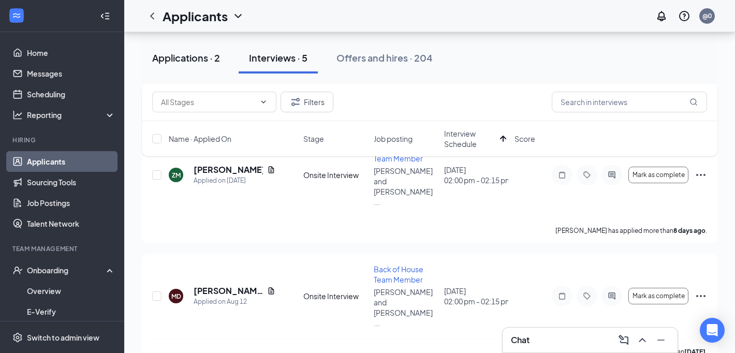
click at [217, 59] on div "Applications · 2" at bounding box center [186, 57] width 68 height 13
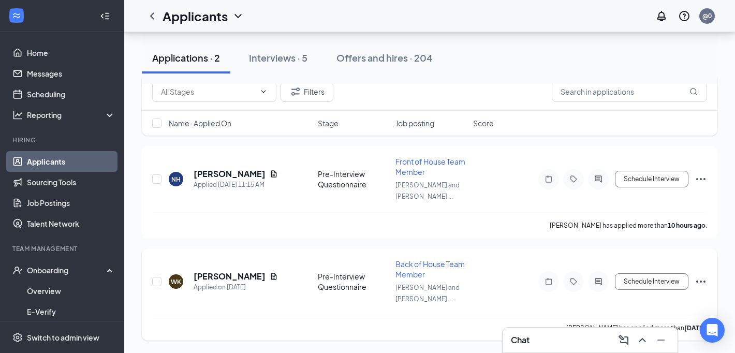
scroll to position [30, 0]
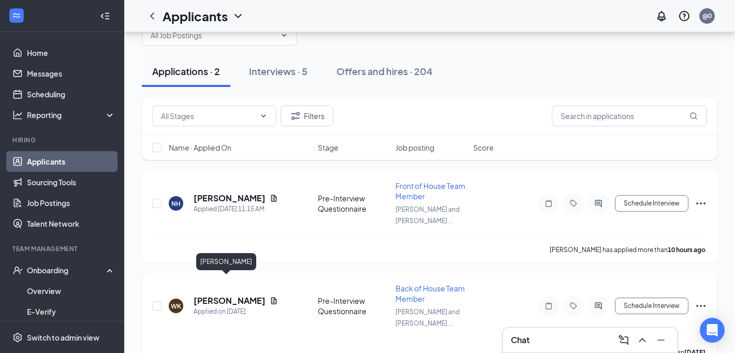
click at [217, 295] on h5 "[PERSON_NAME]" at bounding box center [229, 300] width 72 height 11
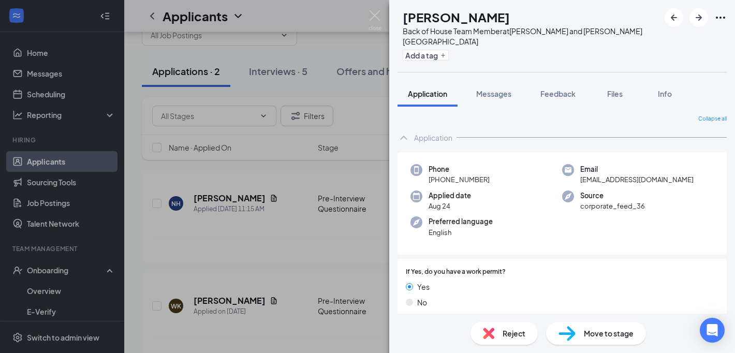
click at [296, 152] on div "WK [PERSON_NAME] Back of House Team Member at [GEOGRAPHIC_DATA] and [PERSON_NAM…" at bounding box center [367, 176] width 735 height 353
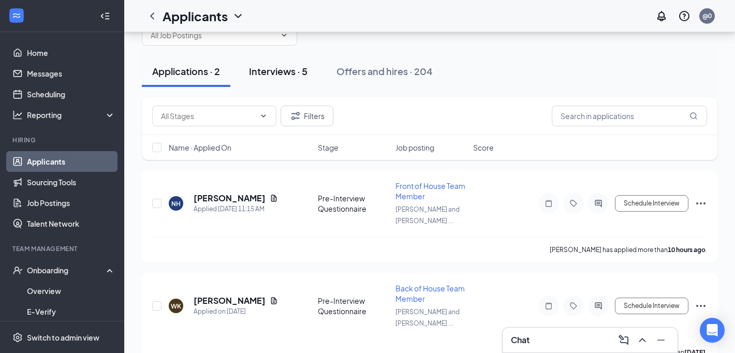
click at [268, 71] on div "Interviews · 5" at bounding box center [278, 71] width 58 height 13
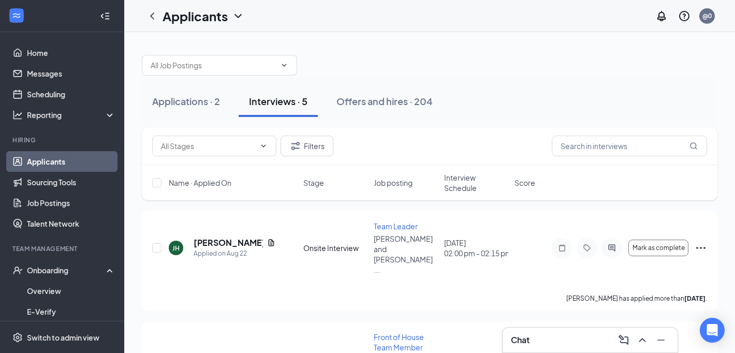
click at [461, 188] on span "Interview Schedule" at bounding box center [476, 182] width 64 height 21
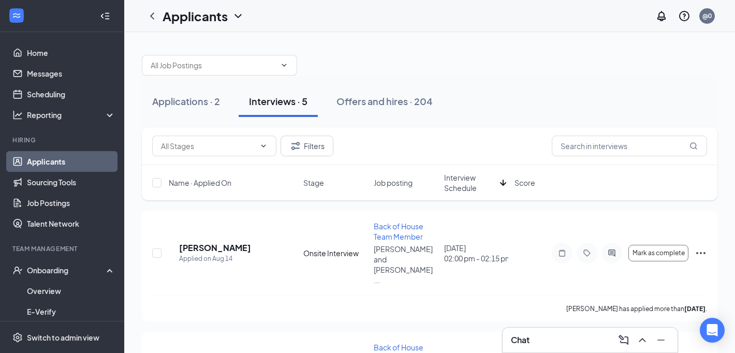
click at [461, 188] on span "Interview Schedule" at bounding box center [470, 182] width 52 height 21
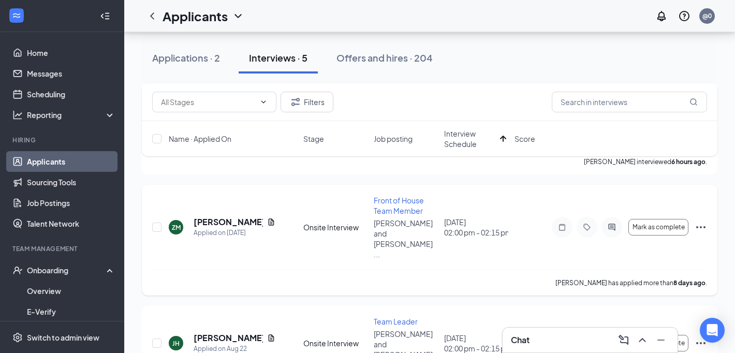
scroll to position [147, 0]
click at [238, 216] on h5 "[PERSON_NAME]" at bounding box center [227, 221] width 69 height 11
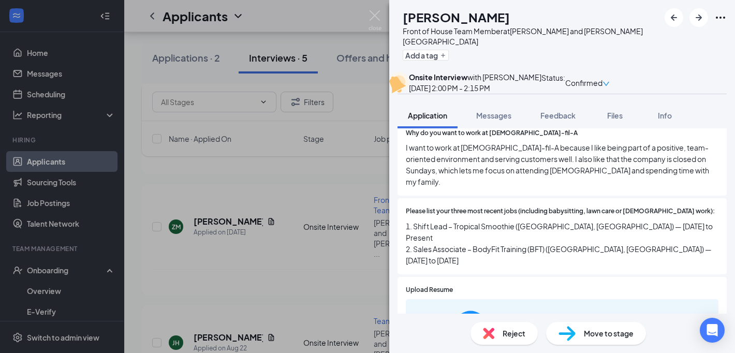
scroll to position [341, 0]
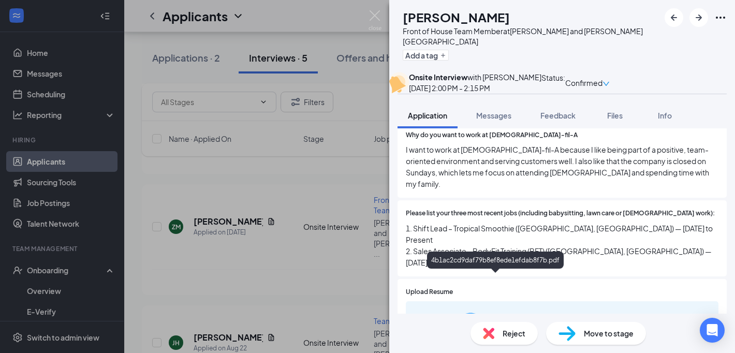
click at [513, 347] on div "4b1ac2cd9daf79b8ef8ede1efdab8f7b.pdf" at bounding box center [541, 351] width 78 height 8
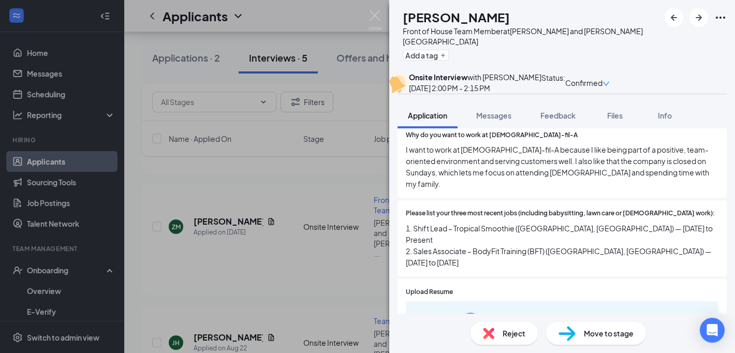
click at [302, 186] on div "ZM [PERSON_NAME] Front of House Team Member at [GEOGRAPHIC_DATA] and [PERSON_NA…" at bounding box center [367, 176] width 735 height 353
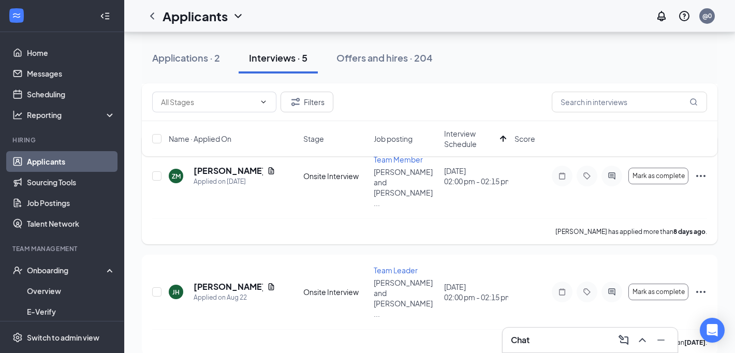
scroll to position [210, 0]
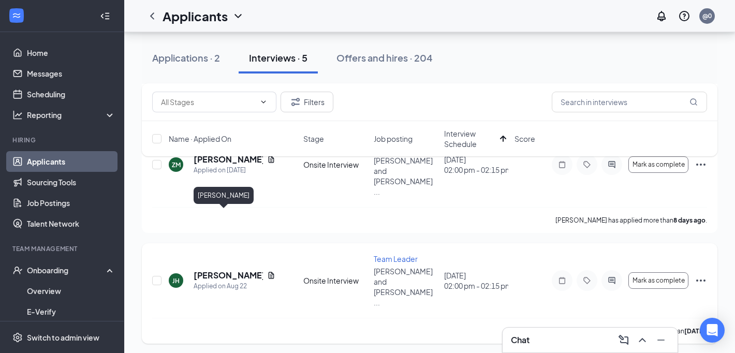
click at [235, 270] on h5 "[PERSON_NAME]" at bounding box center [227, 275] width 69 height 11
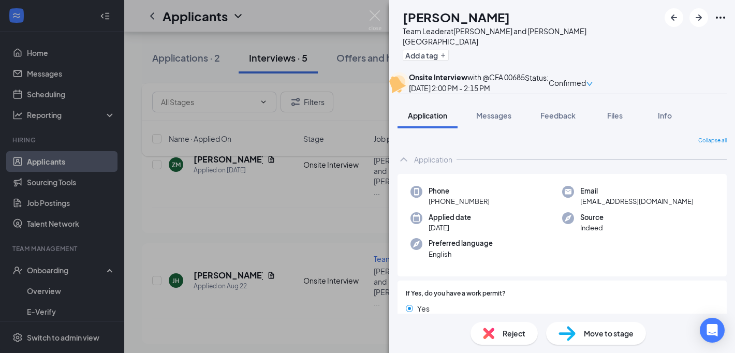
click at [297, 230] on div "[PERSON_NAME] [PERSON_NAME] Team Leader at [PERSON_NAME] and [PERSON_NAME][GEOG…" at bounding box center [367, 176] width 735 height 353
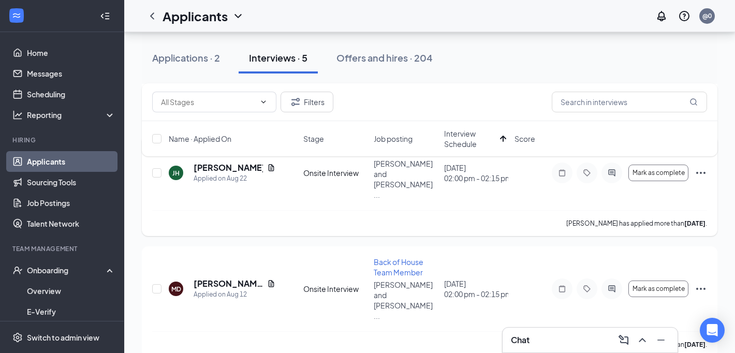
scroll to position [336, 0]
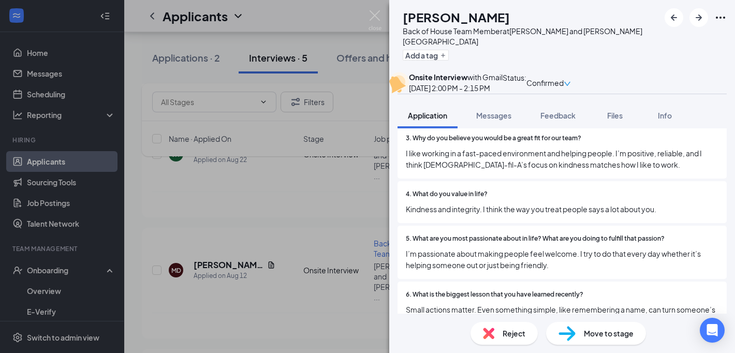
scroll to position [1119, 0]
click at [298, 248] on div "TC [PERSON_NAME] Back of House Team Member at [GEOGRAPHIC_DATA] and [PERSON_NAM…" at bounding box center [367, 176] width 735 height 353
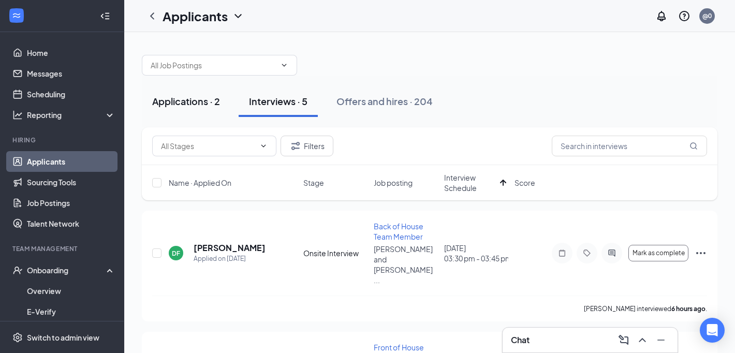
click at [202, 107] on div "Applications · 2" at bounding box center [186, 101] width 68 height 13
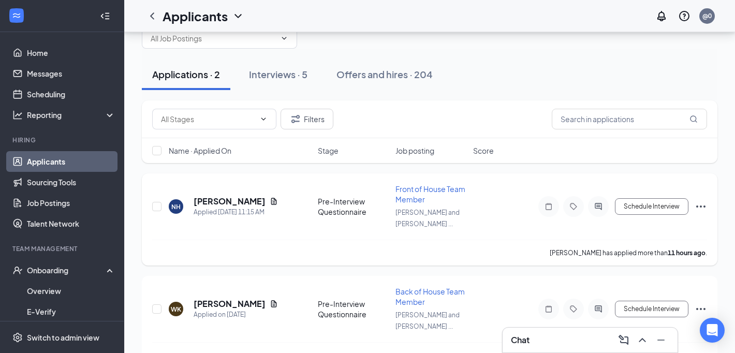
scroll to position [30, 0]
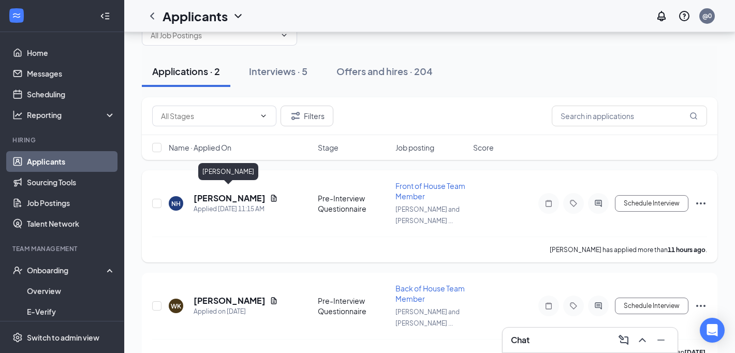
click at [235, 192] on h5 "[PERSON_NAME]" at bounding box center [229, 197] width 72 height 11
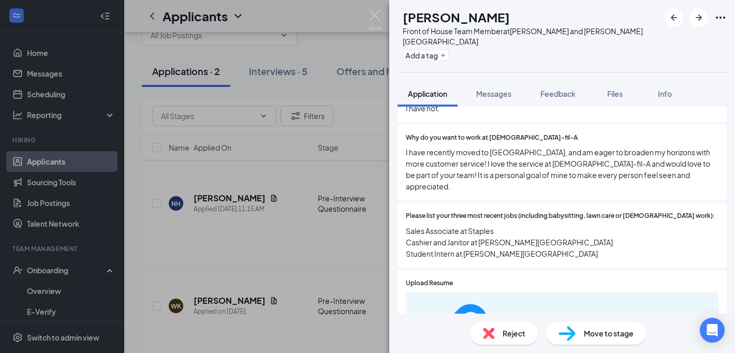
scroll to position [348, 0]
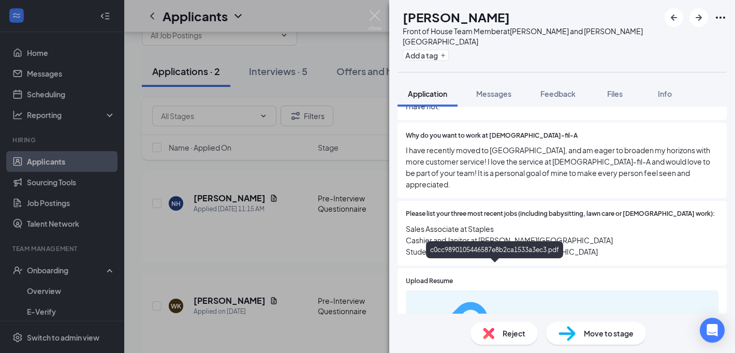
click at [502, 336] on div "c0cc9890105446587e8b2ca1533a3ec3.pdf" at bounding box center [541, 340] width 78 height 8
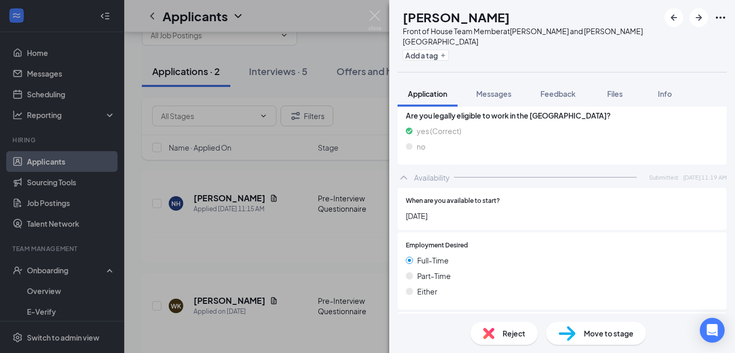
scroll to position [760, 0]
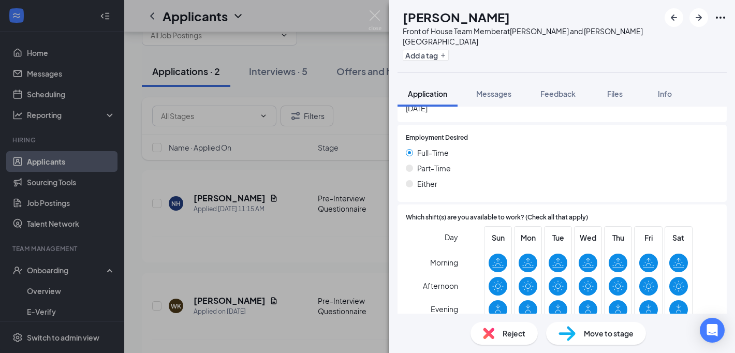
click at [332, 229] on div "NH [PERSON_NAME] Front of House Team Member at [PERSON_NAME][GEOGRAPHIC_DATA][P…" at bounding box center [367, 176] width 735 height 353
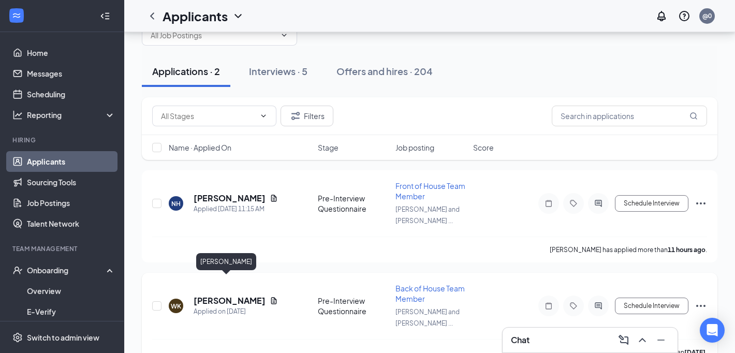
click at [222, 295] on h5 "[PERSON_NAME]" at bounding box center [229, 300] width 72 height 11
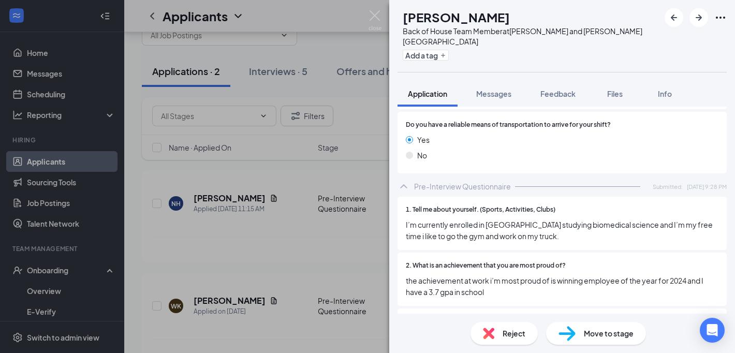
scroll to position [1034, 0]
